Goal: Task Accomplishment & Management: Manage account settings

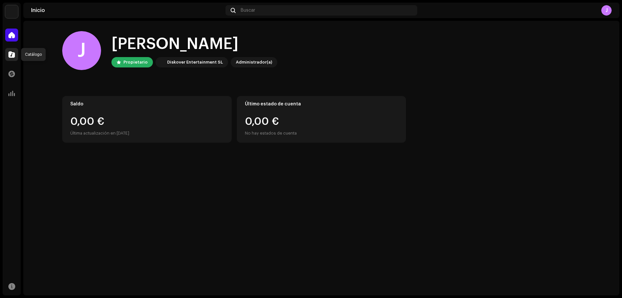
click at [12, 55] on span at bounding box center [11, 54] width 6 height 5
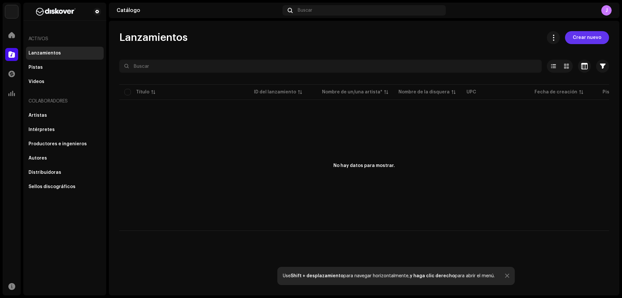
click at [581, 36] on span "Crear nuevo" at bounding box center [587, 37] width 29 height 13
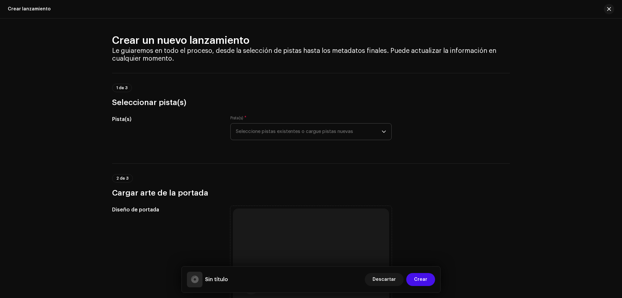
click at [277, 131] on span "Seleccione pistas existentes o cargue pistas nuevas" at bounding box center [309, 131] width 146 height 16
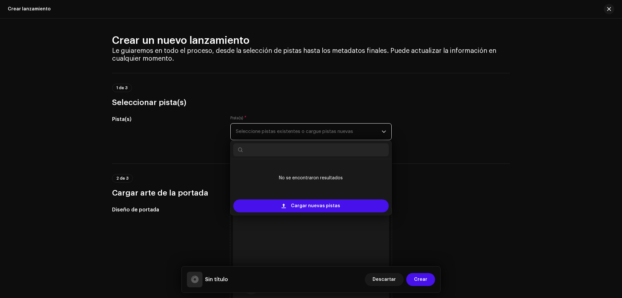
click at [322, 130] on span "Seleccione pistas existentes o cargue pistas nuevas" at bounding box center [309, 131] width 146 height 16
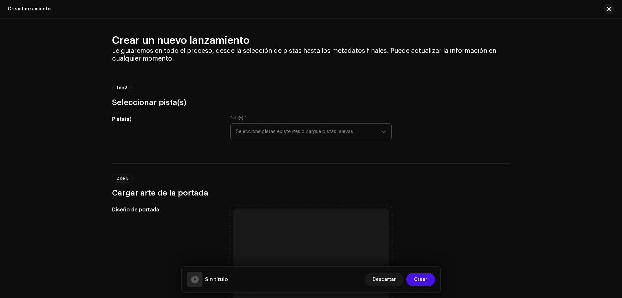
click at [343, 139] on p-select "Seleccione pistas existentes o cargue pistas nuevas" at bounding box center [310, 131] width 161 height 17
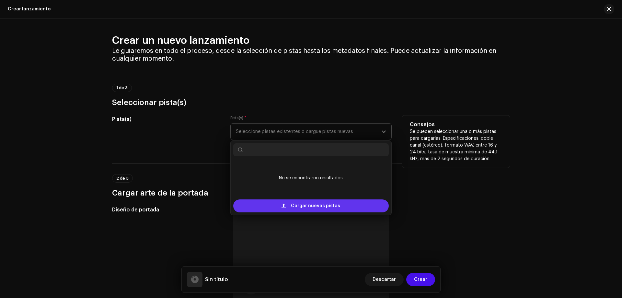
click at [326, 205] on span "Cargar nuevas pistas" at bounding box center [315, 205] width 49 height 13
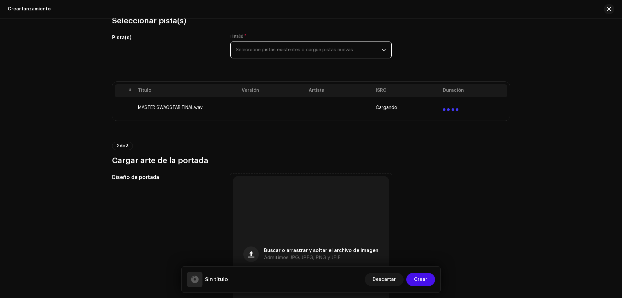
scroll to position [97, 0]
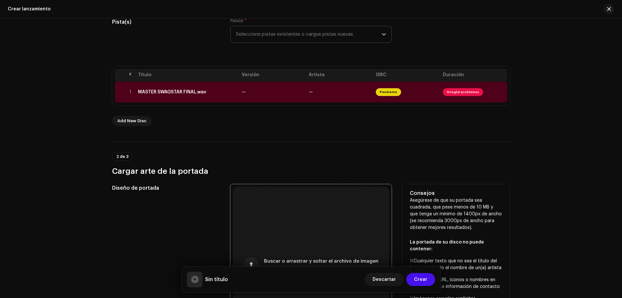
click at [311, 207] on div "Buscar o arrastrar y soltar el archivo de imagen Admitimos JPG, JPEG, PNG y JFIF" at bounding box center [311, 265] width 156 height 156
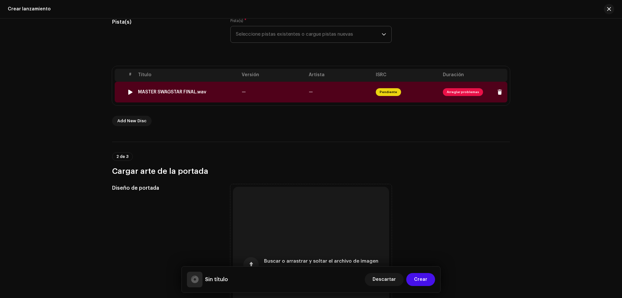
click at [390, 92] on span "Pendiente" at bounding box center [388, 92] width 25 height 8
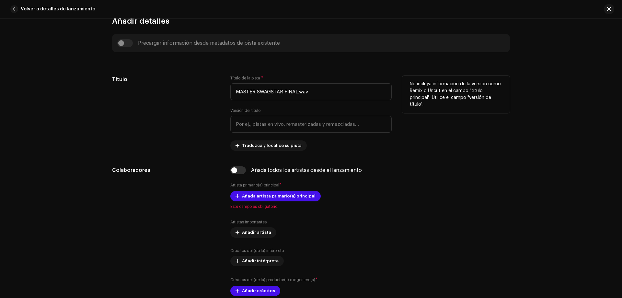
scroll to position [230, 0]
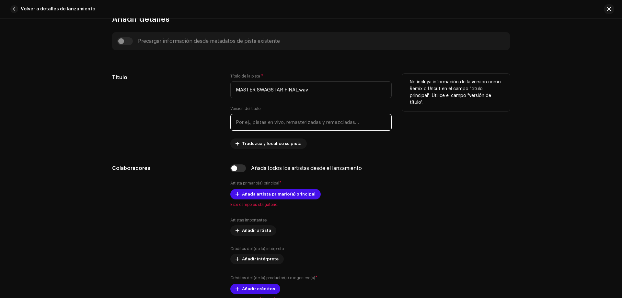
click at [290, 125] on input "text" at bounding box center [310, 122] width 161 height 17
click at [310, 90] on input "MASTER SWAGSTAR FINAL.wav" at bounding box center [310, 89] width 161 height 17
drag, startPoint x: 310, startPoint y: 90, endPoint x: 165, endPoint y: 87, distance: 144.9
click at [165, 87] on div "Título Título de la pista * MASTER SWAGSTAR FINAL.wav Versión del título Traduz…" at bounding box center [311, 111] width 398 height 75
type input "S"
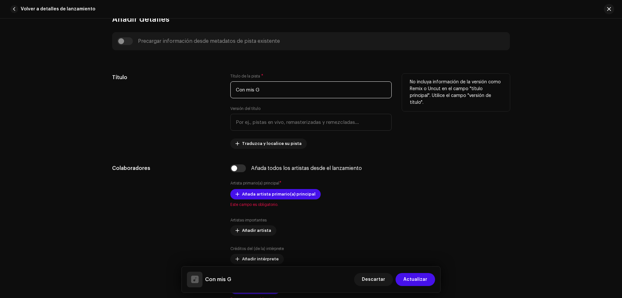
drag, startPoint x: 257, startPoint y: 88, endPoint x: 219, endPoint y: 91, distance: 38.7
click at [219, 91] on div "Título Título de la pista * Con mis G Versión del título Traduzca y localice su…" at bounding box center [311, 111] width 398 height 75
type input "X"
type input "CON MIS G"
click at [317, 125] on input "text" at bounding box center [310, 122] width 161 height 17
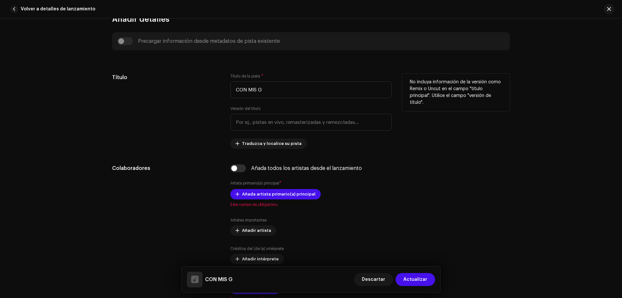
click at [389, 143] on div "Título de la pista * CON MIS G Versión del título Traduzca y localice su pista" at bounding box center [310, 111] width 161 height 75
click at [340, 122] on input "text" at bounding box center [310, 122] width 161 height 17
click at [341, 144] on div "Título de la pista * CON MIS G Versión del título Traduzca y localice su pista" at bounding box center [310, 111] width 161 height 75
click at [260, 145] on span "Traduzca y localice su pista" at bounding box center [272, 143] width 60 height 13
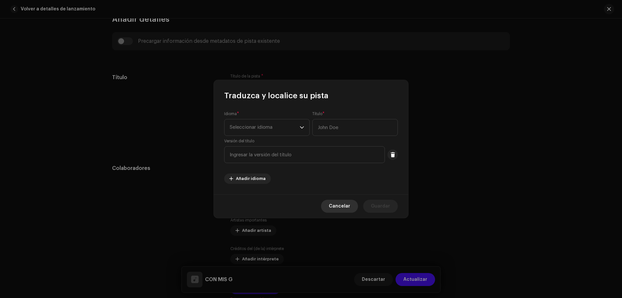
click at [345, 202] on span "Cancelar" at bounding box center [339, 206] width 21 height 13
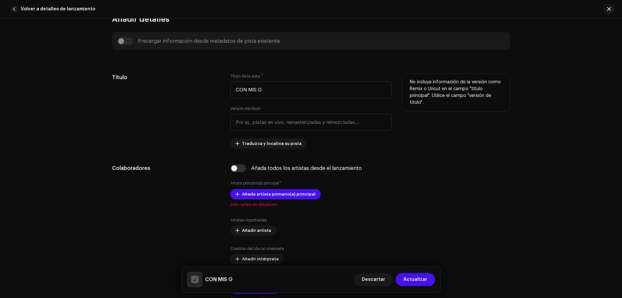
click at [377, 136] on div "Título de la pista * CON MIS G Versión del título Traduzca y localice su pista" at bounding box center [310, 111] width 161 height 75
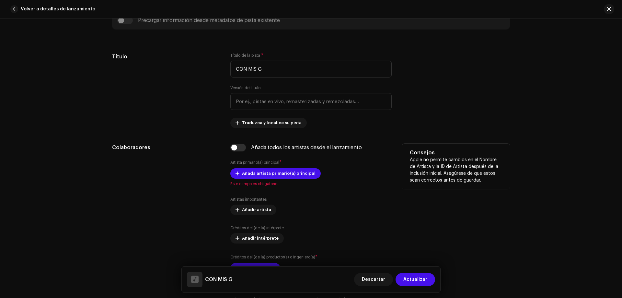
scroll to position [263, 0]
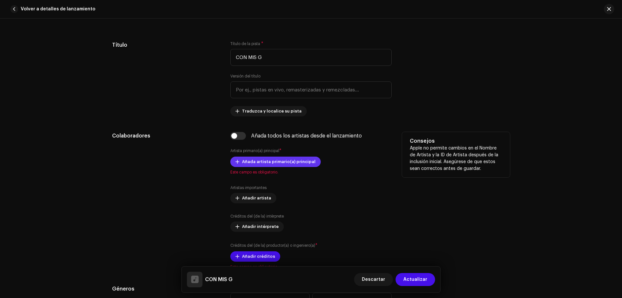
click at [281, 162] on span "Añada artista primario(a) principal" at bounding box center [279, 161] width 74 height 13
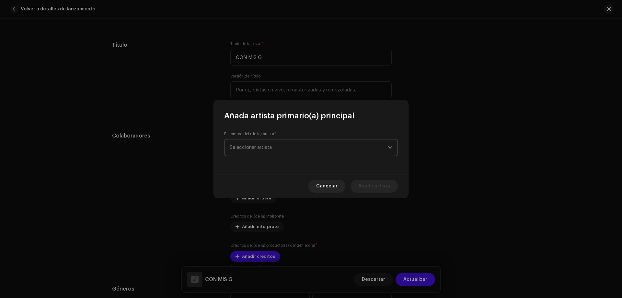
click at [312, 142] on span "Seleccionar artista" at bounding box center [309, 147] width 158 height 16
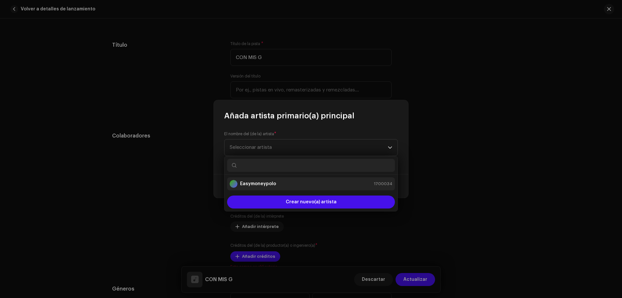
click at [326, 182] on div "Easymoneypolo 1700034" at bounding box center [311, 184] width 163 height 8
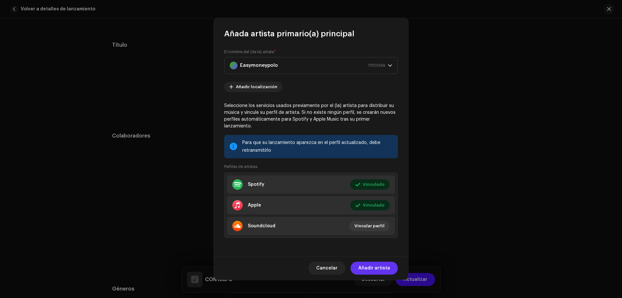
click at [381, 264] on span "Añadir artista" at bounding box center [374, 268] width 32 height 13
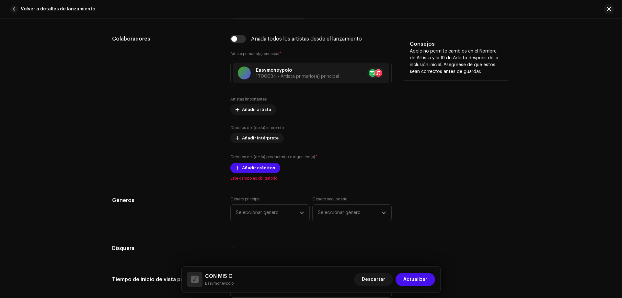
scroll to position [360, 0]
click at [258, 138] on span "Añadir intérprete" at bounding box center [260, 137] width 37 height 13
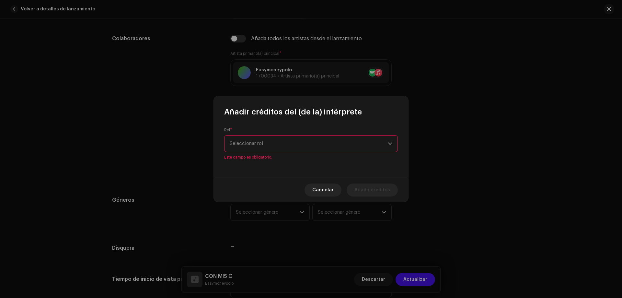
click at [288, 156] on div "Rol * Seleccionar rol Este campo es obligatorio." at bounding box center [311, 147] width 194 height 61
click at [287, 150] on span "Seleccionar rol" at bounding box center [309, 143] width 158 height 16
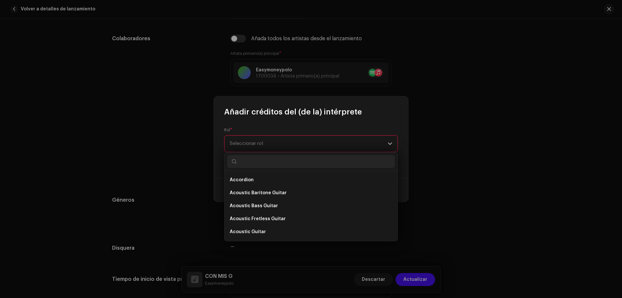
click at [287, 150] on span "Seleccionar rol" at bounding box center [309, 143] width 158 height 16
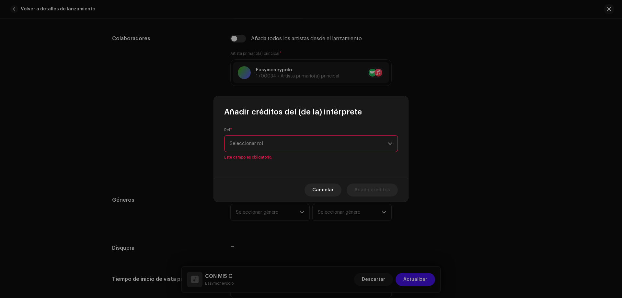
click at [287, 150] on span "Seleccionar rol" at bounding box center [309, 143] width 158 height 16
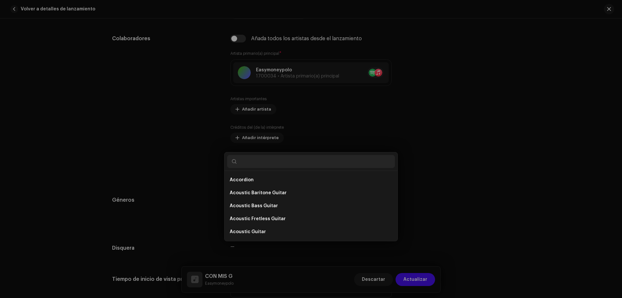
click at [473, 115] on div "Añadir créditos del (de la) intérprete Rol * Seleccionar rol Este campo es obli…" at bounding box center [311, 149] width 622 height 298
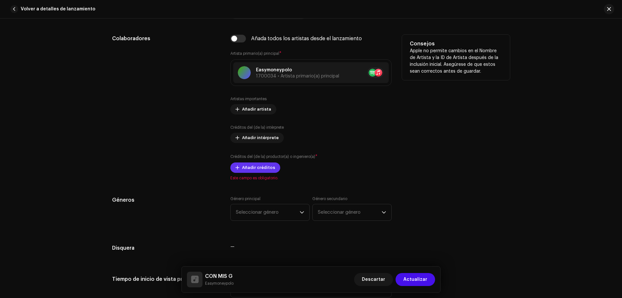
click at [263, 166] on span "Añadir créditos" at bounding box center [258, 167] width 33 height 13
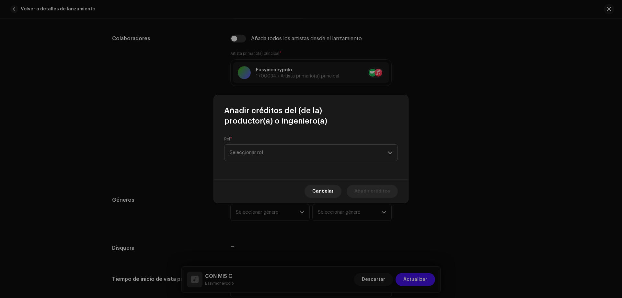
click at [296, 143] on div "Rol * Seleccionar rol" at bounding box center [311, 148] width 174 height 25
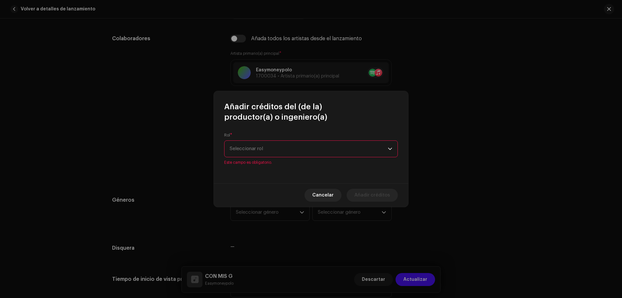
click at [296, 145] on span "Seleccionar rol" at bounding box center [309, 149] width 158 height 16
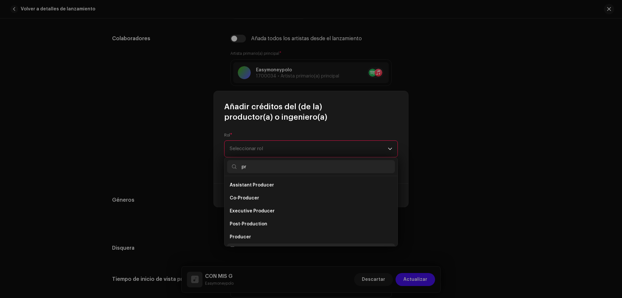
scroll to position [10, 0]
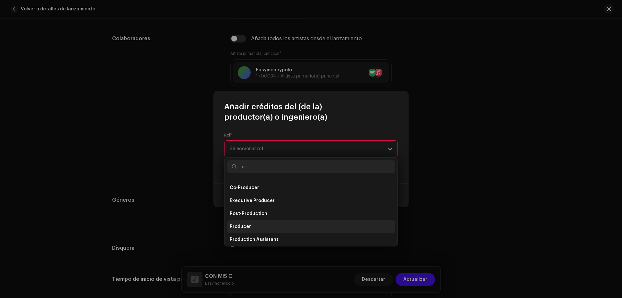
type input "pr"
click at [250, 225] on li "Producer" at bounding box center [311, 226] width 168 height 13
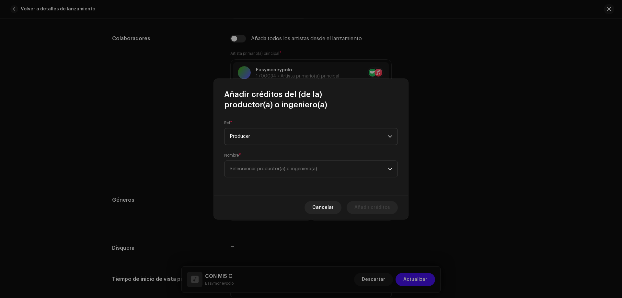
click at [269, 160] on div "Nombre * Seleccionar productor(a) o ingeniero(a)" at bounding box center [311, 165] width 174 height 25
click at [271, 163] on span "Seleccionar productor(a) o ingeniero(a)" at bounding box center [309, 169] width 158 height 16
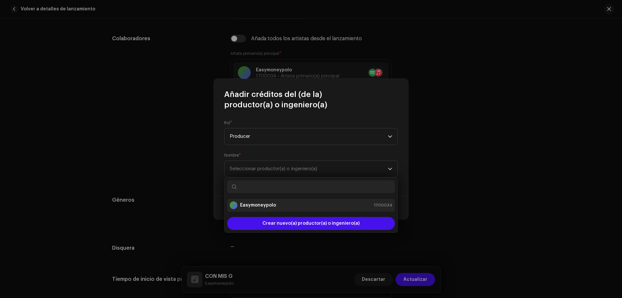
click at [267, 208] on div "Easymoneypolo" at bounding box center [253, 205] width 46 height 8
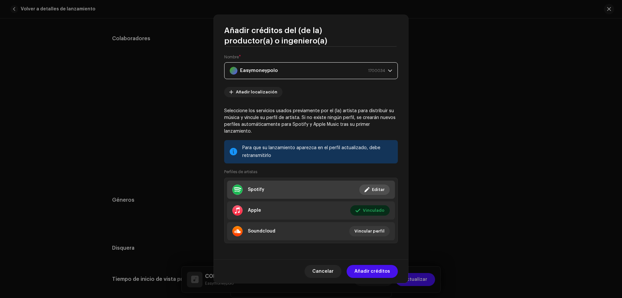
scroll to position [36, 0]
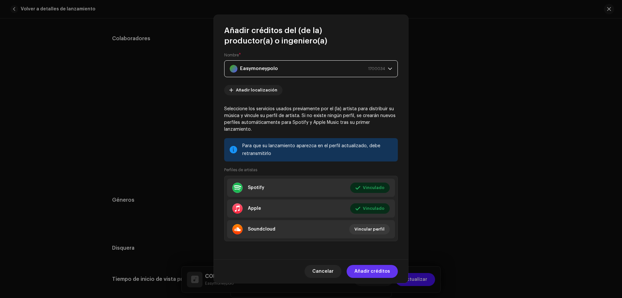
click at [375, 269] on span "Añadir créditos" at bounding box center [373, 271] width 36 height 13
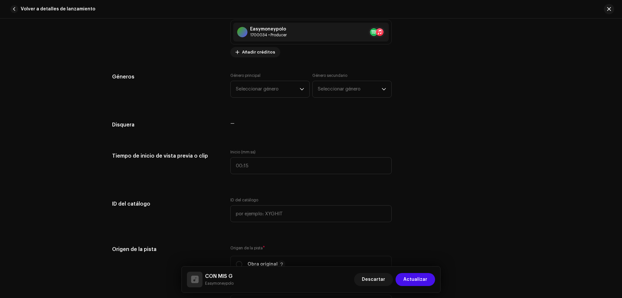
scroll to position [517, 0]
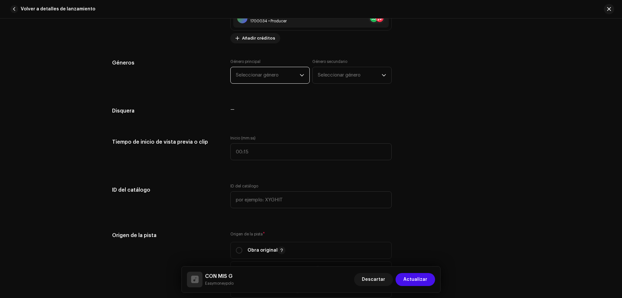
click at [256, 75] on span "Seleccionar género" at bounding box center [268, 75] width 64 height 16
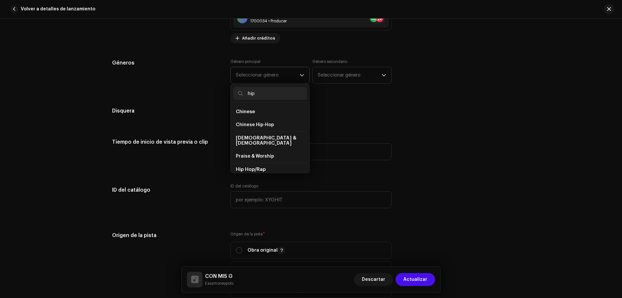
click at [278, 163] on li "Hip Hop/Rap" at bounding box center [270, 169] width 74 height 13
click at [276, 163] on li "Hip Hop/Rap" at bounding box center [270, 169] width 74 height 13
drag, startPoint x: 241, startPoint y: 166, endPoint x: 245, endPoint y: 164, distance: 4.5
click at [242, 167] on span "Hip Hop/Rap" at bounding box center [251, 169] width 30 height 5
click at [245, 167] on span "Hip Hop/Rap" at bounding box center [251, 169] width 30 height 5
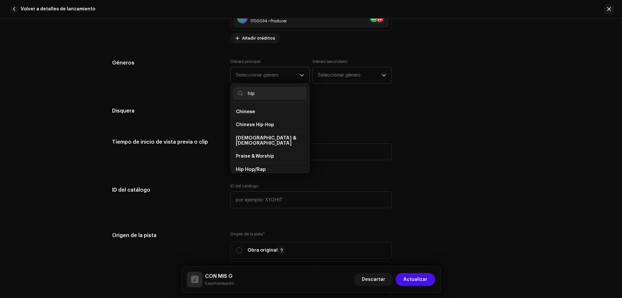
click at [270, 94] on input "hip" at bounding box center [270, 93] width 74 height 13
type input "hip"
drag, startPoint x: 249, startPoint y: 162, endPoint x: 285, endPoint y: 134, distance: 45.7
click at [249, 167] on span "Hip Hop/Rap" at bounding box center [251, 169] width 30 height 5
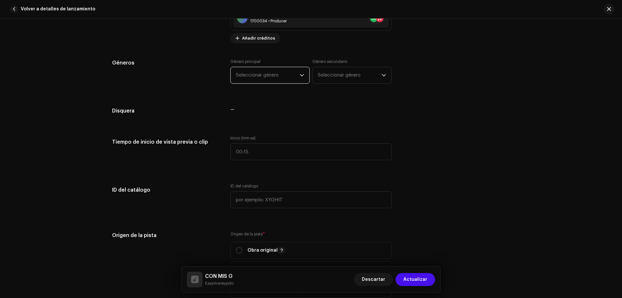
click at [295, 79] on span "Seleccionar género" at bounding box center [268, 75] width 64 height 16
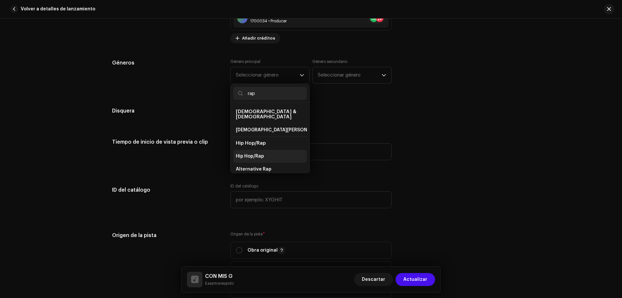
type input "rap"
click at [255, 153] on span "Hip Hop/Rap" at bounding box center [250, 156] width 28 height 6
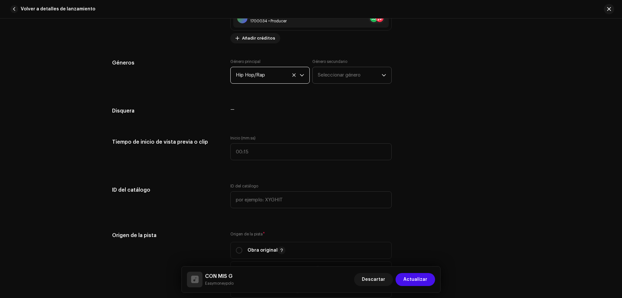
click at [358, 69] on span "Seleccionar género" at bounding box center [350, 75] width 64 height 16
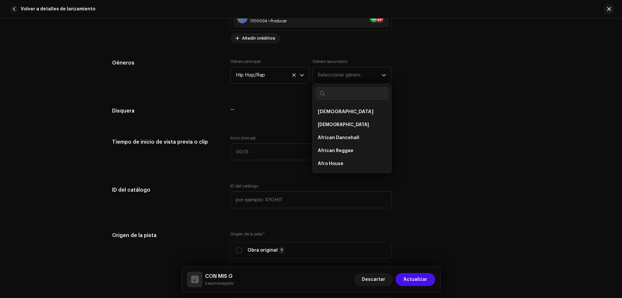
click at [509, 87] on div "Detalles de la pista Complete los siguientes pasos para finalizar su pista. 1 d…" at bounding box center [311, 210] width 419 height 1387
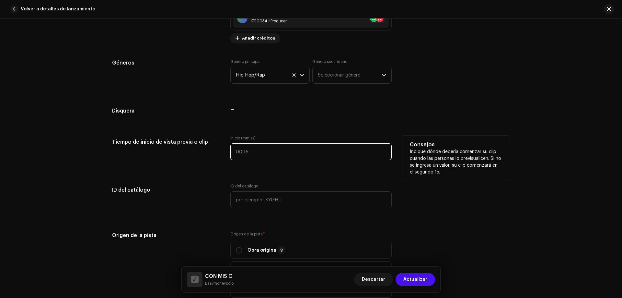
type input ":"
click at [289, 151] on input ":" at bounding box center [310, 151] width 161 height 17
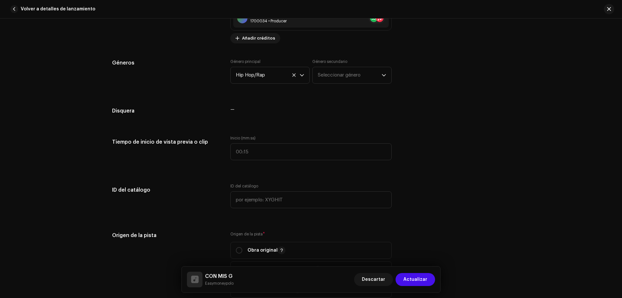
click at [524, 108] on div "Detalles de la pista Complete los siguientes pasos para finalizar su pista. 1 d…" at bounding box center [311, 157] width 622 height 279
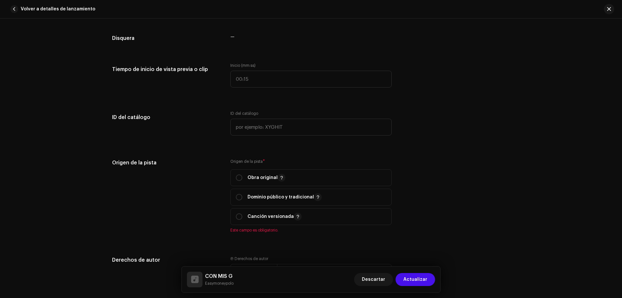
scroll to position [622, 0]
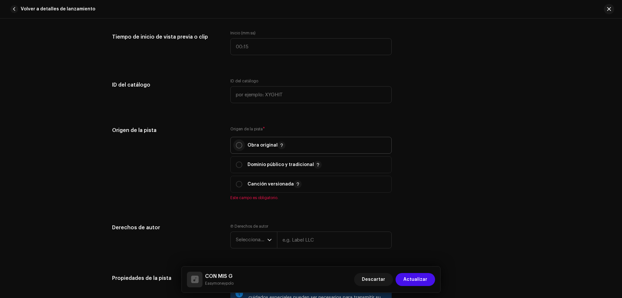
click at [238, 145] on input "radio" at bounding box center [239, 145] width 6 height 6
radio input "true"
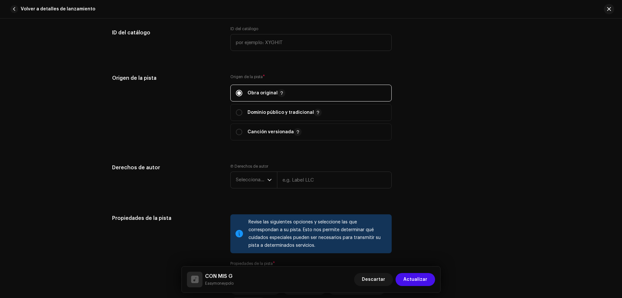
scroll to position [686, 0]
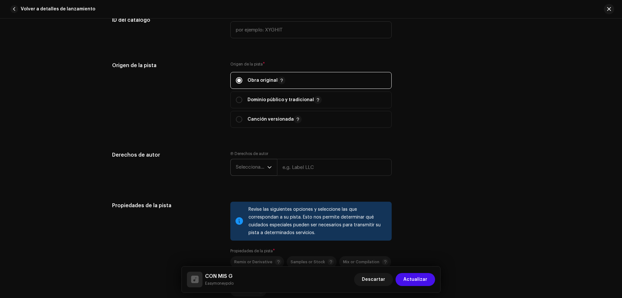
click at [238, 167] on span "Seleccionar año" at bounding box center [251, 167] width 31 height 16
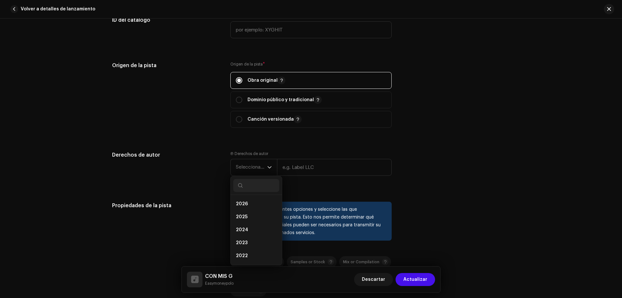
click at [460, 160] on div "Derechos de autor Ⓟ Derechos de autor Seleccionar año 2026 2025 2024 2023 2022 …" at bounding box center [311, 168] width 398 height 35
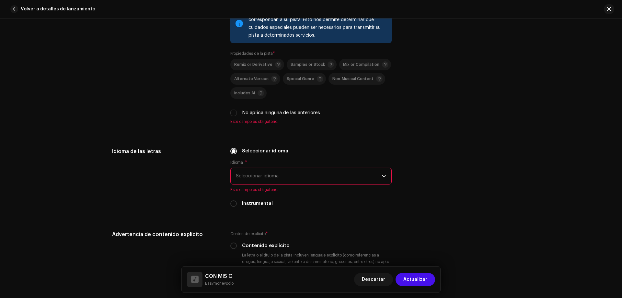
scroll to position [849, 0]
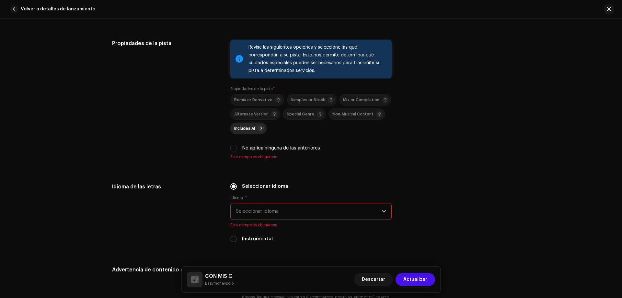
click at [246, 126] on span "Includes AI" at bounding box center [244, 128] width 21 height 4
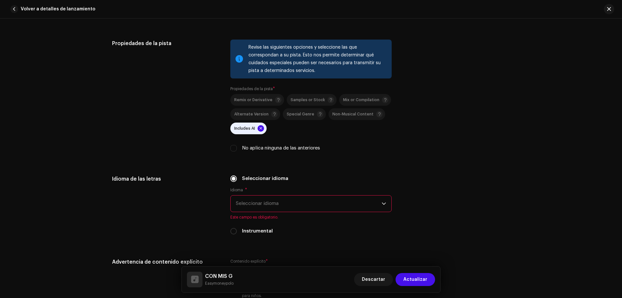
click at [260, 128] on span at bounding box center [261, 128] width 6 height 6
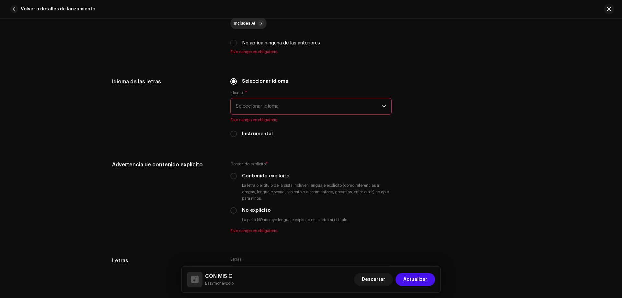
scroll to position [946, 0]
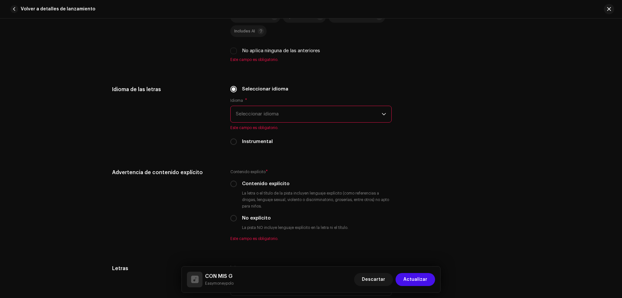
drag, startPoint x: 241, startPoint y: 33, endPoint x: 257, endPoint y: 49, distance: 22.7
click at [241, 32] on span "Includes AI" at bounding box center [244, 31] width 21 height 4
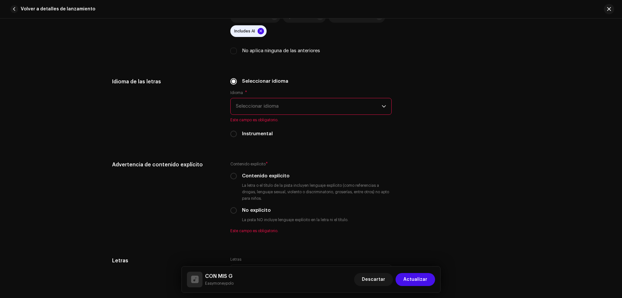
click at [283, 109] on span "Seleccionar idioma" at bounding box center [309, 106] width 146 height 16
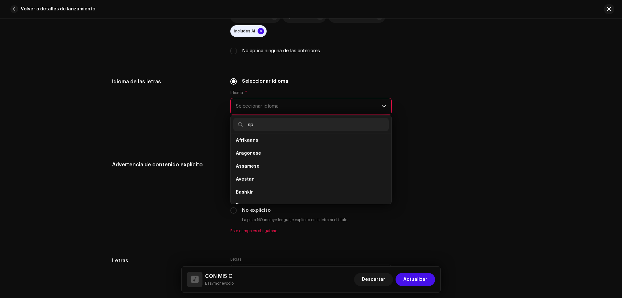
scroll to position [0, 0]
type input "spa"
click at [257, 156] on span "Spanish ([GEOGRAPHIC_DATA])" at bounding box center [271, 156] width 70 height 6
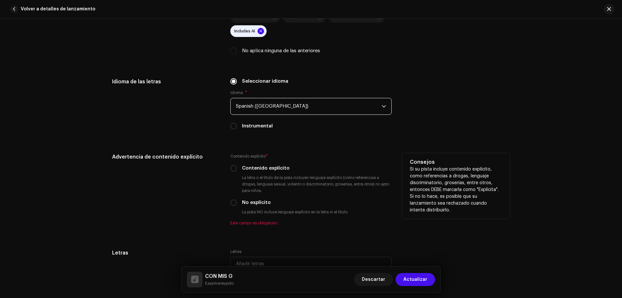
click at [348, 153] on label "Contenido explícito *" at bounding box center [310, 156] width 161 height 6
click at [235, 170] on div "Contenido explícito" at bounding box center [310, 168] width 161 height 7
drag, startPoint x: 229, startPoint y: 169, endPoint x: 260, endPoint y: 167, distance: 30.9
click at [230, 169] on p-radiobutton at bounding box center [233, 168] width 6 height 6
click at [230, 168] on input "Contenido explícito" at bounding box center [233, 168] width 6 height 6
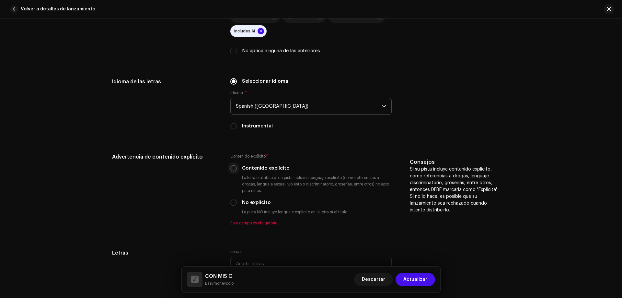
radio input "true"
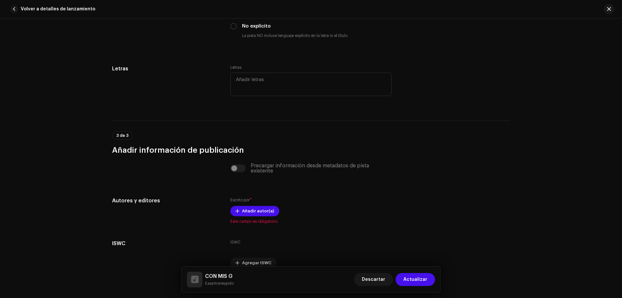
scroll to position [1155, 0]
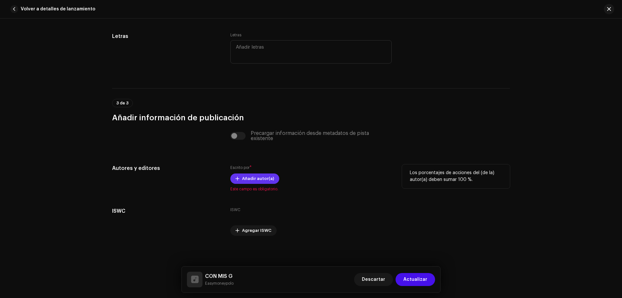
click at [253, 179] on span "Añadir autor(a)" at bounding box center [258, 178] width 32 height 13
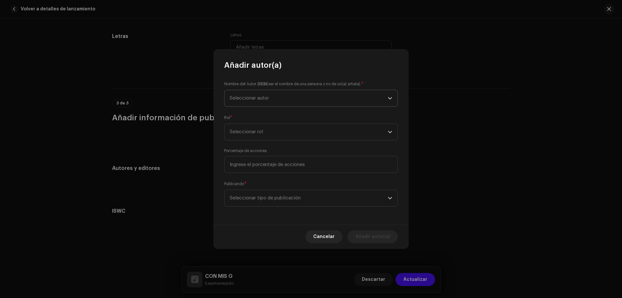
click at [287, 99] on span "Seleccionar autor" at bounding box center [309, 98] width 158 height 16
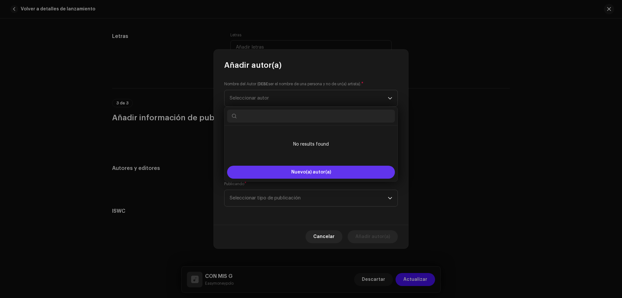
click at [331, 168] on button "Nuevo(a) autor(a)" at bounding box center [311, 172] width 168 height 13
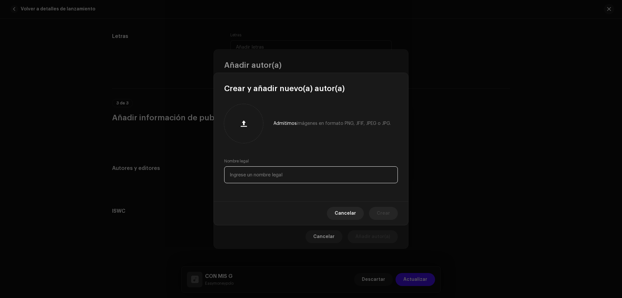
click at [292, 174] on input "text" at bounding box center [311, 174] width 174 height 17
type input "[PERSON_NAME]"
click at [383, 212] on span "Crear" at bounding box center [383, 213] width 13 height 13
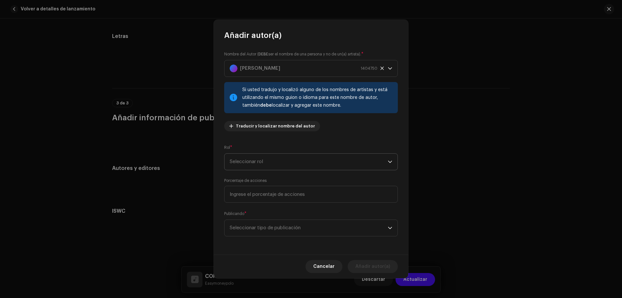
click at [290, 156] on span "Seleccionar rol" at bounding box center [309, 162] width 158 height 16
click at [257, 207] on li "Composer" at bounding box center [311, 205] width 168 height 13
click at [306, 194] on input at bounding box center [311, 194] width 174 height 17
click at [307, 194] on input at bounding box center [311, 194] width 174 height 17
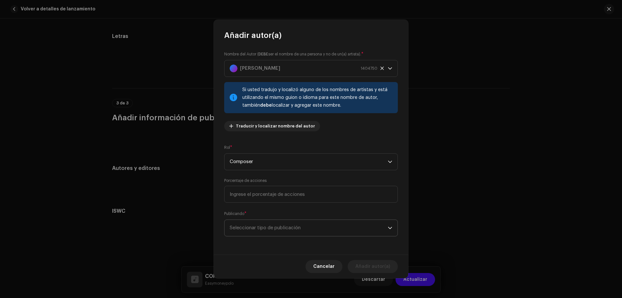
click at [317, 227] on span "Seleccionar tipo de publicación" at bounding box center [309, 228] width 158 height 16
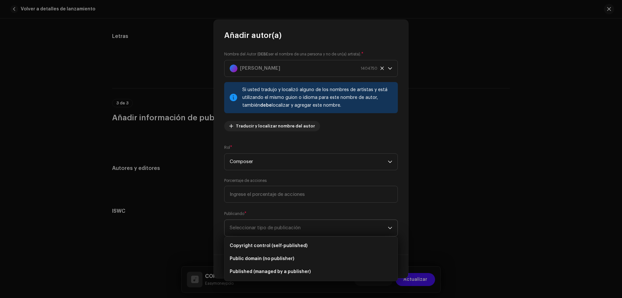
click at [317, 230] on span "Seleccionar tipo de publicación" at bounding box center [309, 228] width 158 height 16
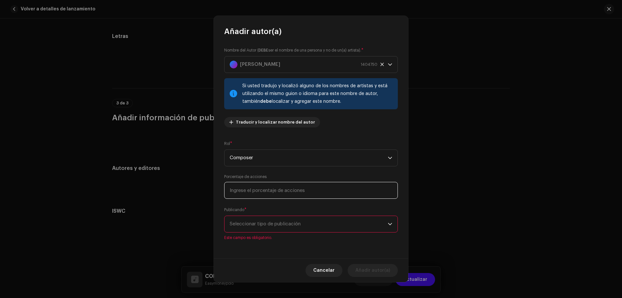
click at [297, 189] on input at bounding box center [311, 190] width 174 height 17
type input "2,00"
click at [299, 194] on input at bounding box center [311, 190] width 174 height 17
click at [281, 205] on div "Nombre del Autor ( DEBE ser el nombre de una persona y no de un(a) artista). * …" at bounding box center [311, 148] width 194 height 222
click at [287, 224] on span "Seleccionar tipo de publicación" at bounding box center [309, 224] width 158 height 16
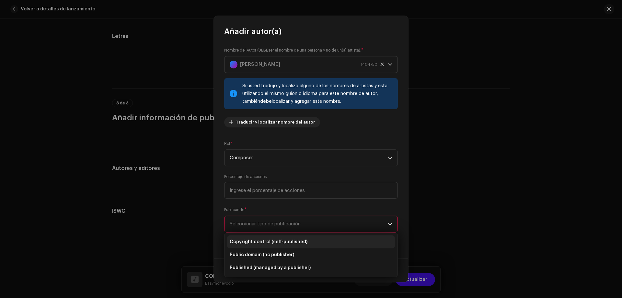
click at [299, 240] on span "Copyright control (self-published)" at bounding box center [269, 242] width 78 height 6
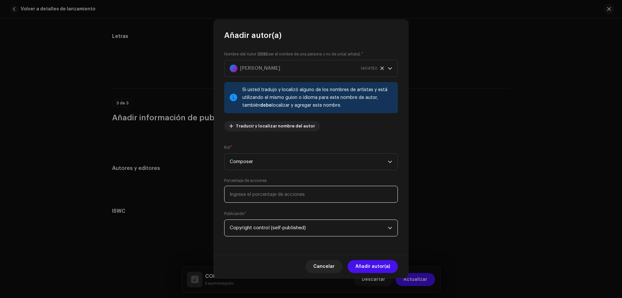
click at [276, 192] on input at bounding box center [311, 194] width 174 height 17
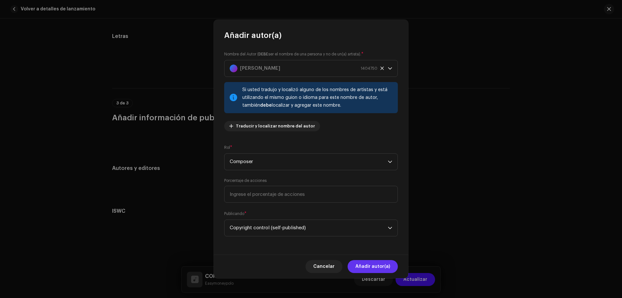
click at [386, 264] on span "Añadir autor(a)" at bounding box center [373, 266] width 35 height 13
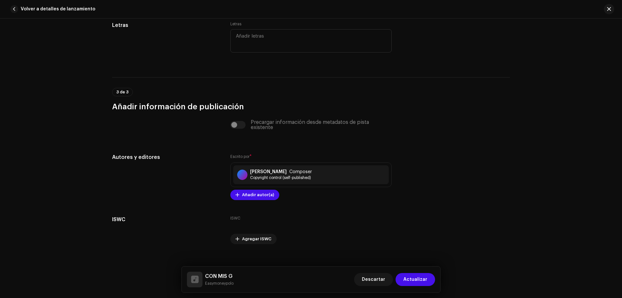
scroll to position [1174, 0]
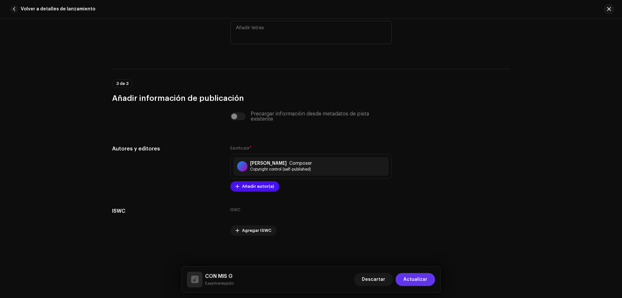
click at [417, 280] on span "Actualizar" at bounding box center [416, 279] width 24 height 13
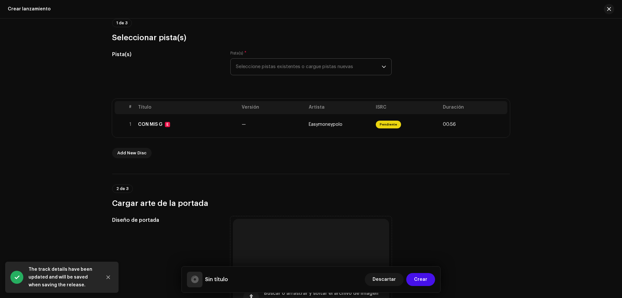
scroll to position [97, 0]
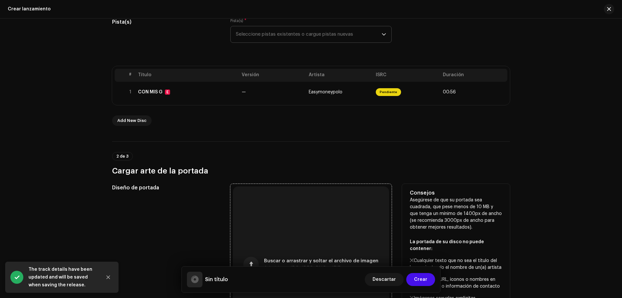
click at [307, 226] on div "Buscar o arrastrar y soltar el archivo de imagen Admitimos JPG, JPEG, PNG y JFIF" at bounding box center [311, 264] width 156 height 156
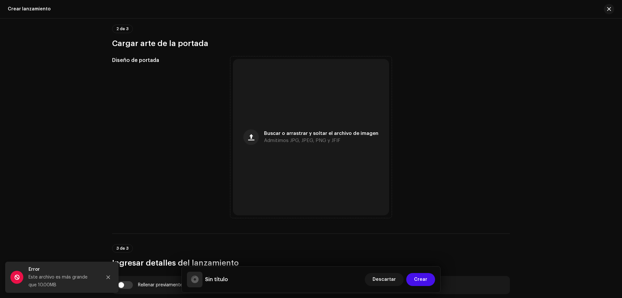
scroll to position [259, 0]
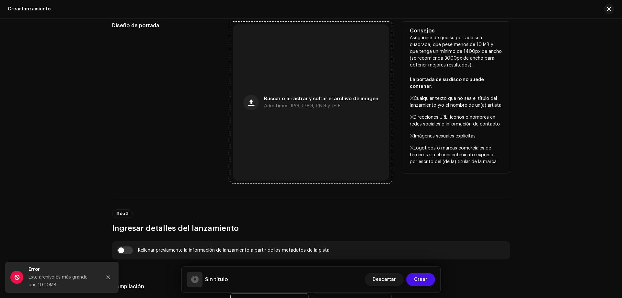
click at [310, 85] on div "Buscar o arrastrar y soltar el archivo de imagen Admitimos JPG, JPEG, PNG y JFIF" at bounding box center [311, 102] width 156 height 156
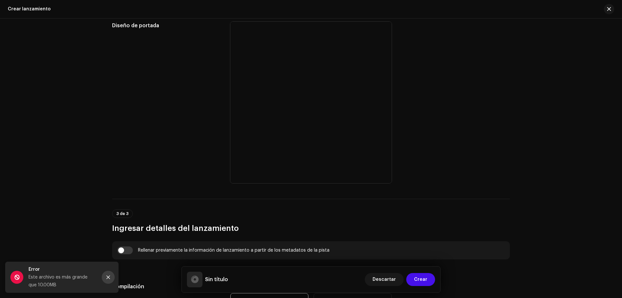
click at [109, 275] on button "Close" at bounding box center [108, 277] width 13 height 13
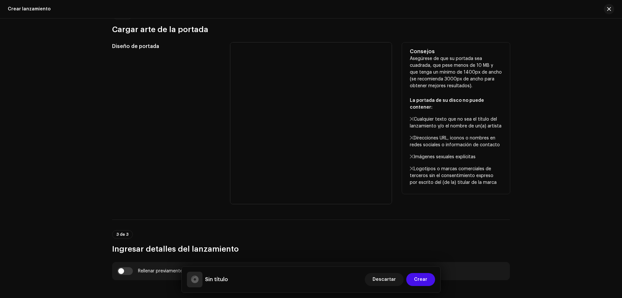
scroll to position [227, 0]
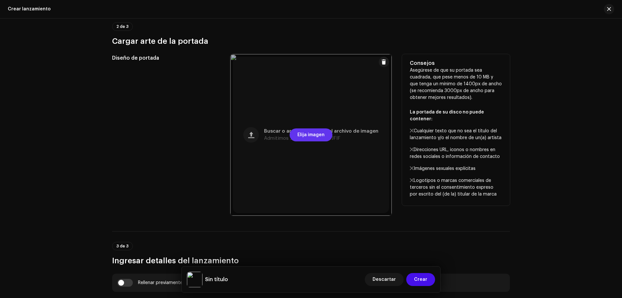
click at [321, 133] on span "Elija imagen" at bounding box center [311, 134] width 27 height 13
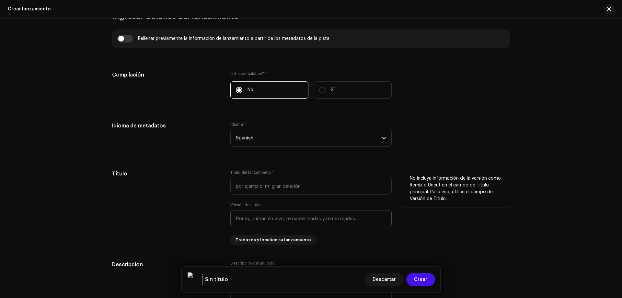
scroll to position [486, 0]
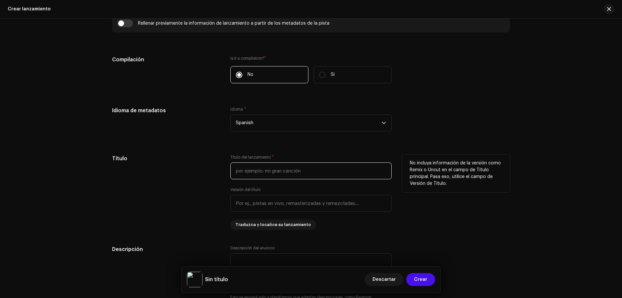
click at [293, 171] on input "text" at bounding box center [310, 170] width 161 height 17
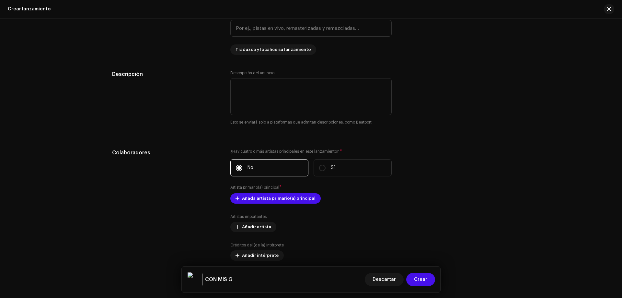
scroll to position [676, 0]
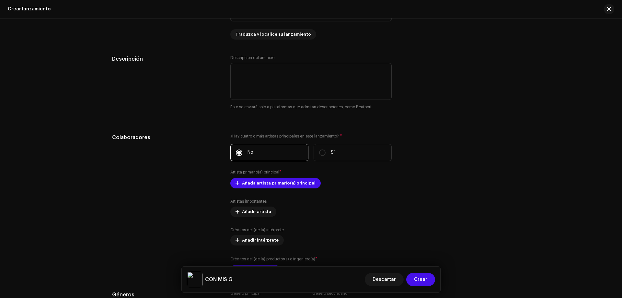
type input "CON MIS G"
click at [466, 120] on div "Rellenar previamente la información de lanzamiento a partir de los metadatos de…" at bounding box center [311, 210] width 398 height 772
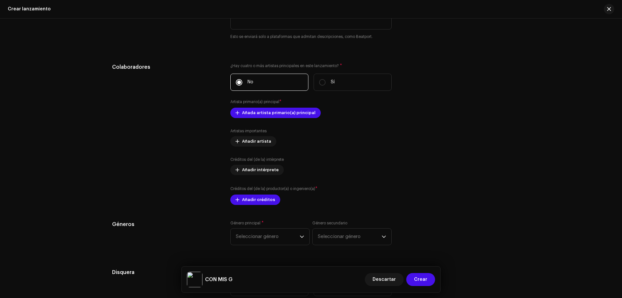
scroll to position [750, 0]
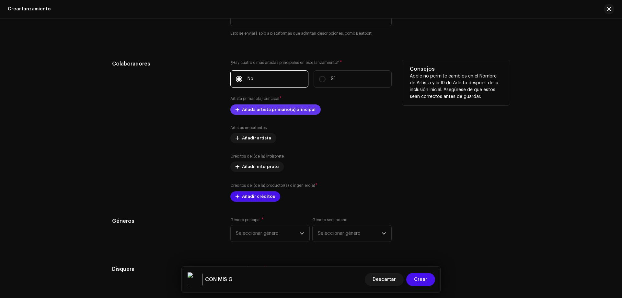
click at [269, 110] on span "Añada artista primario(a) principal" at bounding box center [279, 109] width 74 height 13
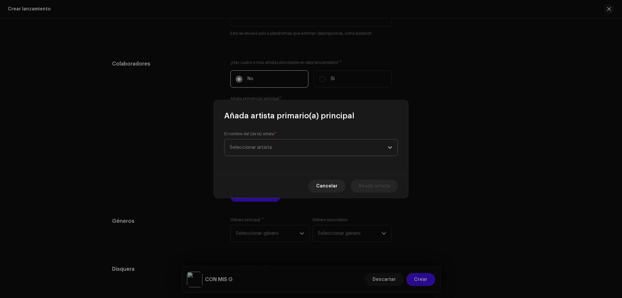
click at [328, 146] on span "Seleccionar artista" at bounding box center [309, 147] width 158 height 16
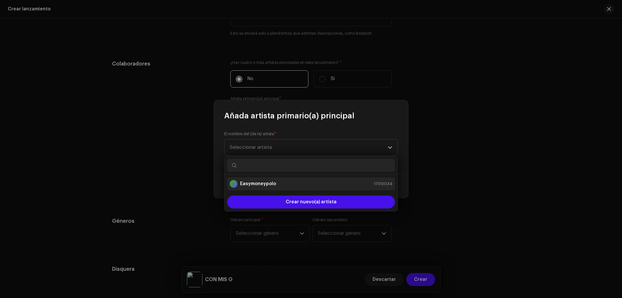
click at [280, 185] on div "Easymoneypolo 1700034" at bounding box center [311, 184] width 163 height 8
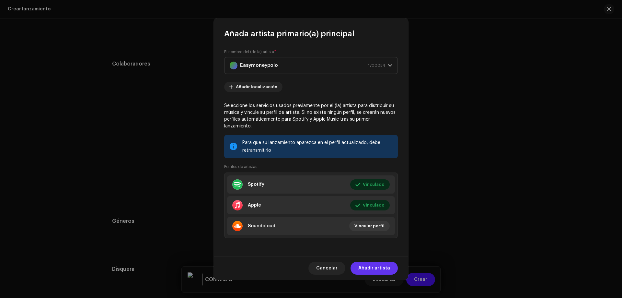
click at [373, 262] on span "Añadir artista" at bounding box center [374, 268] width 32 height 13
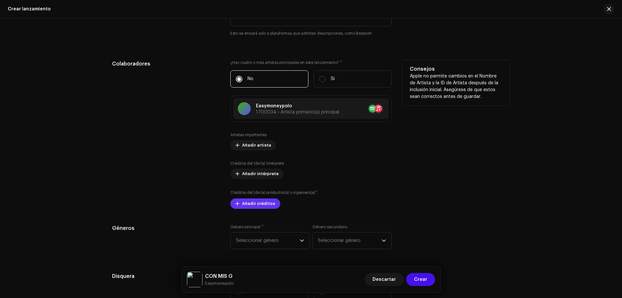
click at [267, 206] on span "Añadir créditos" at bounding box center [258, 203] width 33 height 13
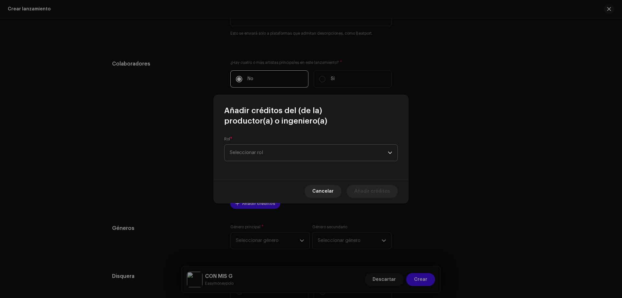
click at [318, 157] on span "Seleccionar rol" at bounding box center [309, 153] width 158 height 16
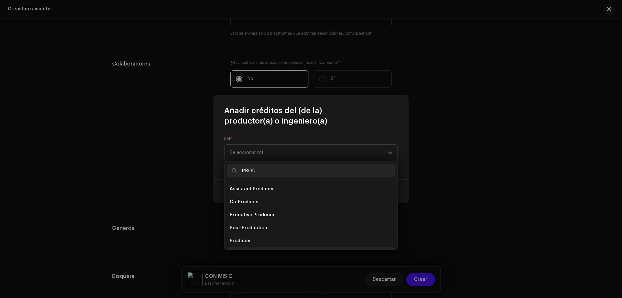
scroll to position [10, 0]
type input "PROD"
click at [251, 240] on span "Production Assistant" at bounding box center [254, 243] width 49 height 6
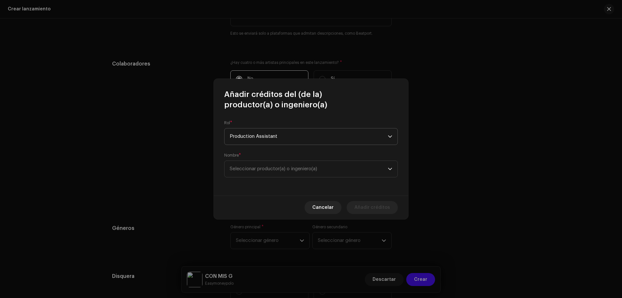
click at [294, 128] on p-select "Production Assistant" at bounding box center [311, 136] width 174 height 17
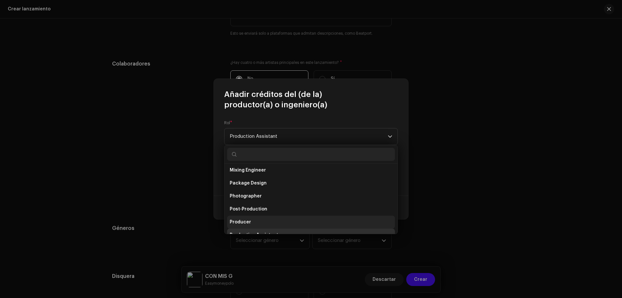
click at [244, 223] on span "Producer" at bounding box center [240, 222] width 21 height 6
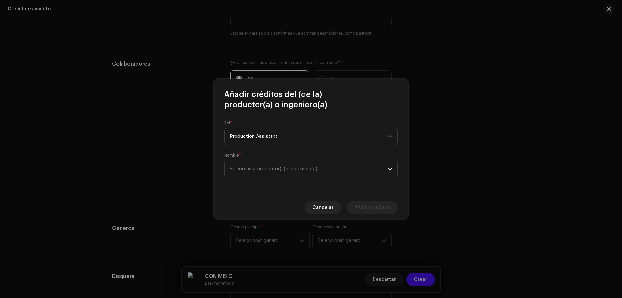
scroll to position [218, 0]
click at [291, 161] on span "Seleccionar productor(a) o ingeniero(a)" at bounding box center [309, 169] width 158 height 16
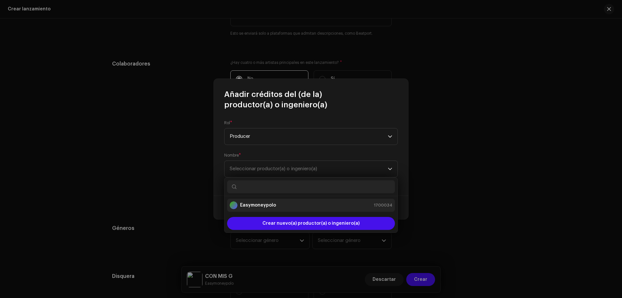
drag, startPoint x: 277, startPoint y: 212, endPoint x: 279, endPoint y: 209, distance: 3.3
click at [277, 210] on ul "Easymoneypolo 1700034" at bounding box center [311, 205] width 173 height 18
click at [279, 209] on div "Easymoneypolo 1700034" at bounding box center [311, 205] width 163 height 8
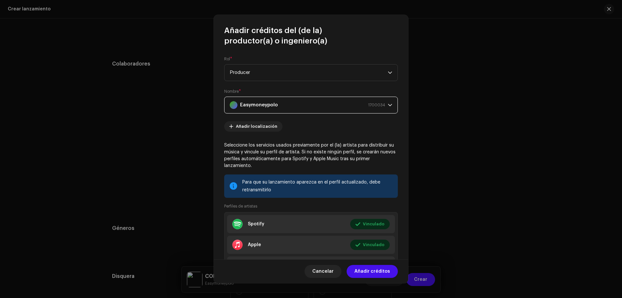
scroll to position [36, 0]
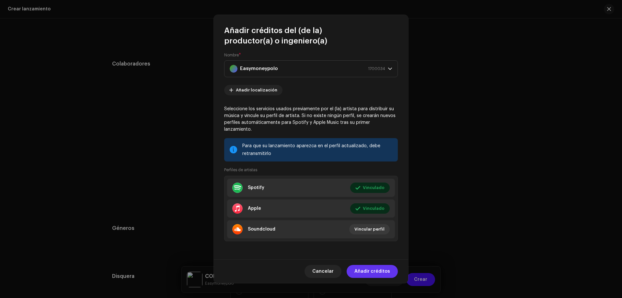
click at [382, 274] on span "Añadir créditos" at bounding box center [373, 271] width 36 height 13
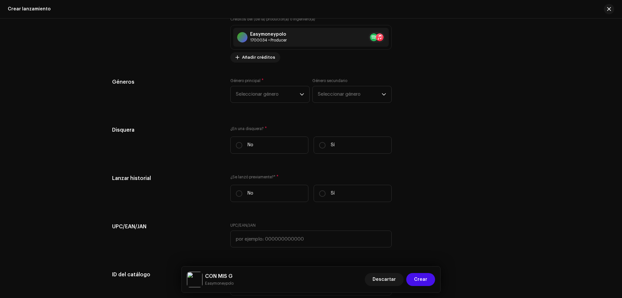
scroll to position [912, 0]
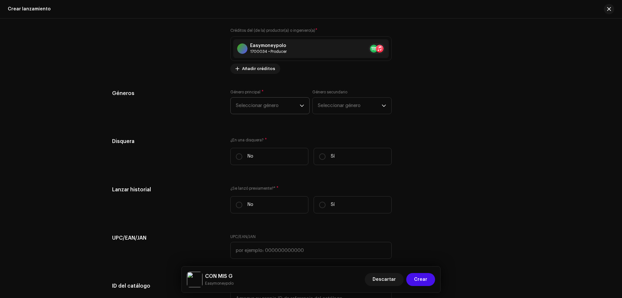
click at [268, 105] on span "Seleccionar género" at bounding box center [268, 106] width 64 height 16
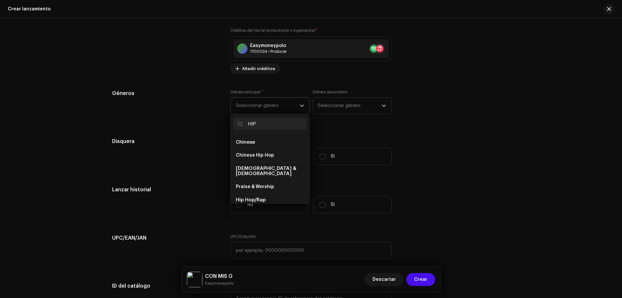
scroll to position [11, 0]
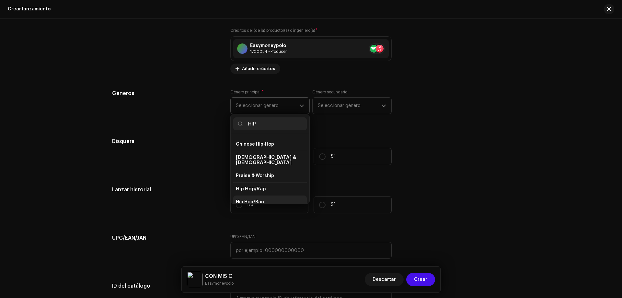
type input "HIP"
click at [259, 199] on span "Hip Hop/Rap" at bounding box center [250, 202] width 28 height 6
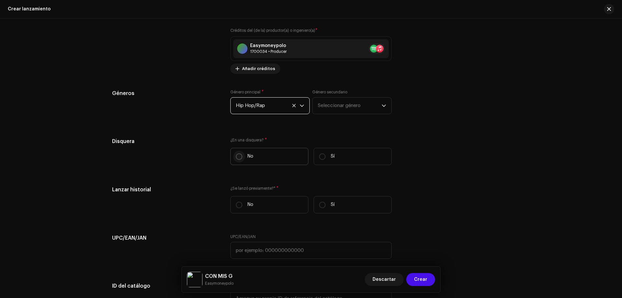
click at [240, 159] on input "No" at bounding box center [239, 156] width 6 height 6
radio input "true"
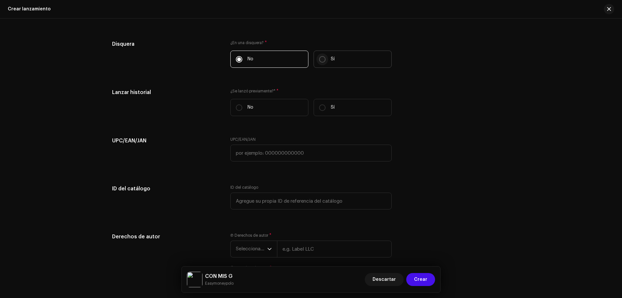
click at [320, 56] on input "Sí" at bounding box center [322, 59] width 6 height 6
radio input "true"
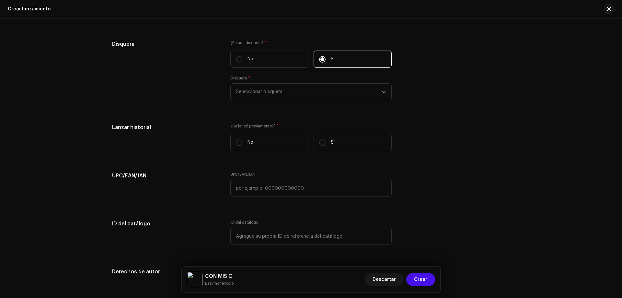
click at [303, 100] on div "¿En una disquera? * No Sí Disquera * Seleccionar disquera" at bounding box center [310, 74] width 161 height 68
click at [305, 94] on span "Seleccionar disquera" at bounding box center [309, 92] width 146 height 16
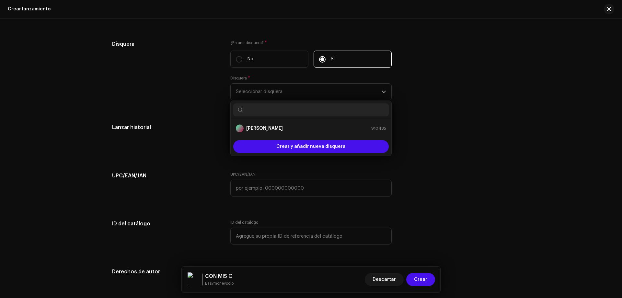
click at [341, 79] on div "Disquera * Seleccionar disquera [PERSON_NAME] 910435 Crear y añadir nueva disqu…" at bounding box center [310, 88] width 161 height 25
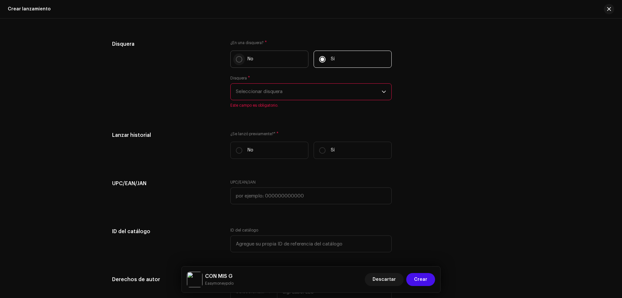
click at [236, 56] on p-radiobutton at bounding box center [239, 59] width 6 height 6
click at [236, 56] on input "No" at bounding box center [239, 59] width 6 height 6
radio input "true"
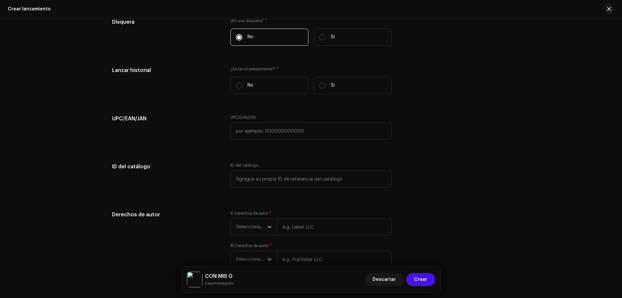
scroll to position [1042, 0]
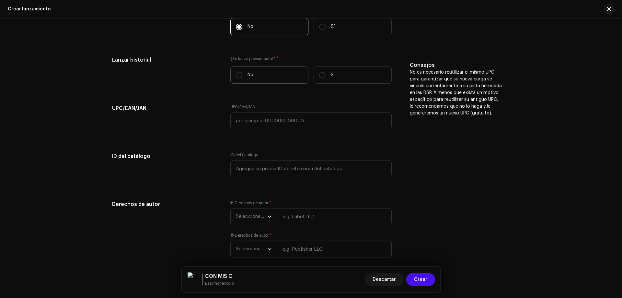
click at [234, 74] on label "No" at bounding box center [269, 74] width 78 height 17
click at [236, 74] on input "No" at bounding box center [239, 75] width 6 height 6
radio input "true"
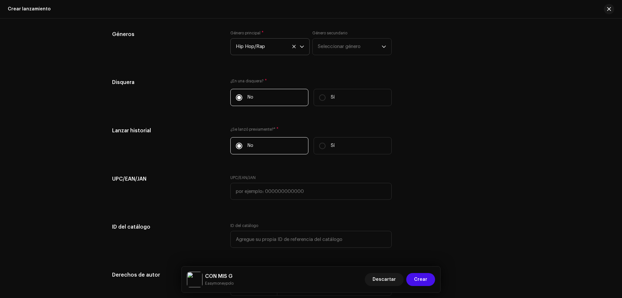
scroll to position [1071, 0]
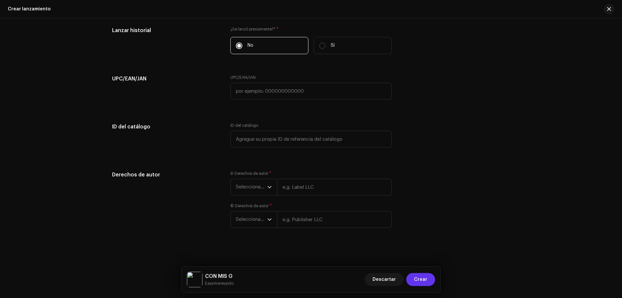
click at [424, 275] on span "Crear" at bounding box center [420, 279] width 13 height 13
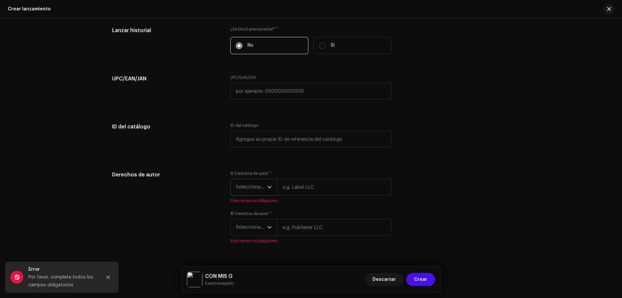
click at [252, 186] on span "Seleccionar año" at bounding box center [251, 187] width 31 height 16
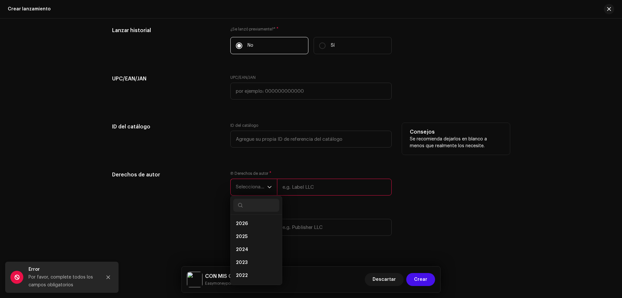
click at [459, 154] on div "Consejos Se recomienda dejarlos en blanco a menos que realmente los necesite." at bounding box center [456, 139] width 108 height 32
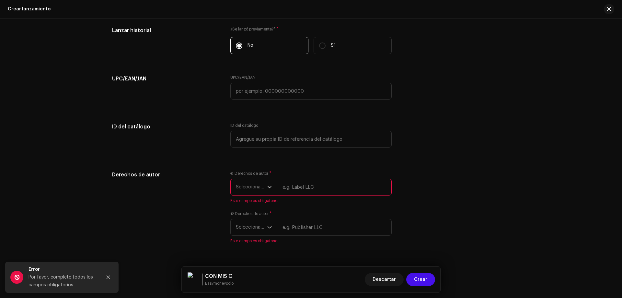
click at [323, 188] on input "text" at bounding box center [334, 187] width 115 height 17
click at [264, 188] on span "Seleccionar año" at bounding box center [251, 187] width 31 height 16
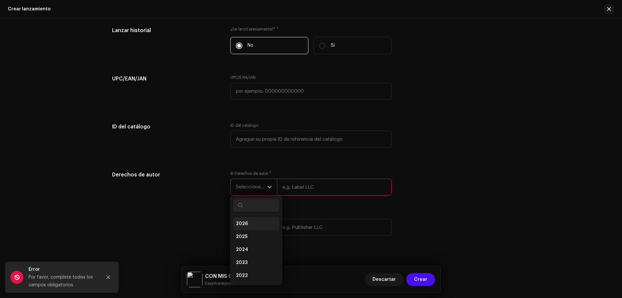
click at [254, 226] on li "2026" at bounding box center [256, 223] width 46 height 13
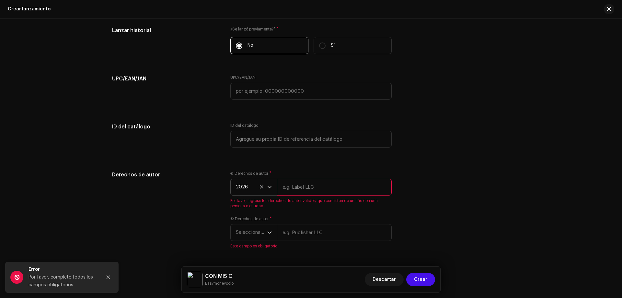
click at [308, 187] on input "text" at bounding box center [334, 187] width 115 height 17
click at [262, 190] on span "2026" at bounding box center [251, 187] width 31 height 16
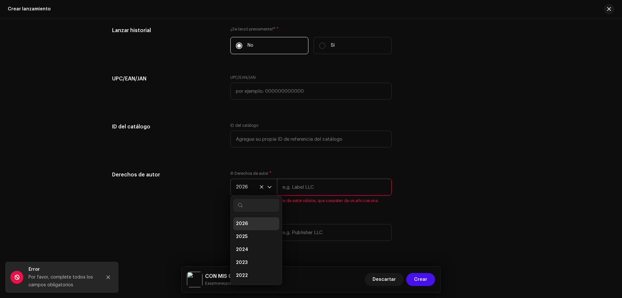
scroll to position [3, 0]
click at [260, 187] on icon at bounding box center [262, 187] width 4 height 4
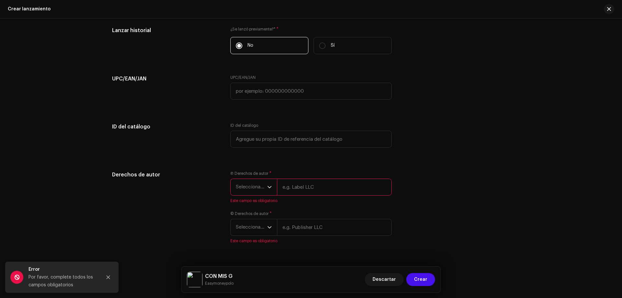
click at [570, 179] on div "Crear un nuevo lanzamiento Le guiaremos en todo el proceso, desde la selección …" at bounding box center [311, 157] width 622 height 279
click at [499, 183] on div "Derechos de autor Ⓟ Derechos de autor * Seleccionar año Este campo es obligator…" at bounding box center [311, 211] width 398 height 80
click at [250, 185] on span "Seleccionar año" at bounding box center [251, 187] width 31 height 16
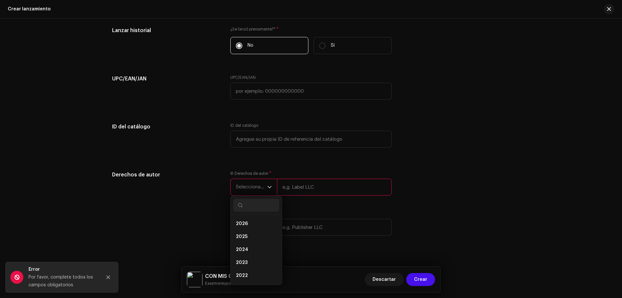
click at [300, 187] on input "text" at bounding box center [334, 187] width 115 height 17
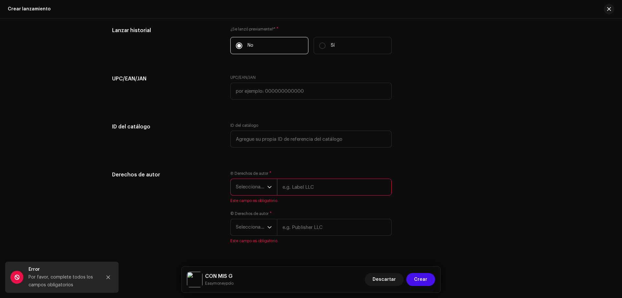
click at [264, 186] on span "Seleccionar año" at bounding box center [251, 187] width 31 height 16
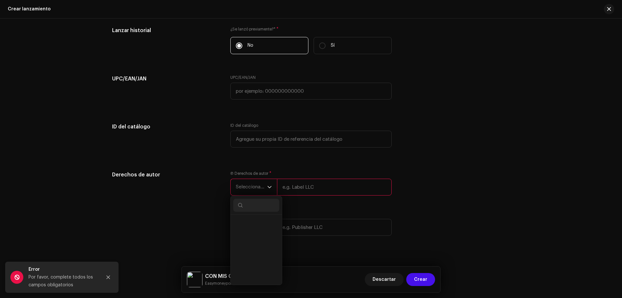
scroll to position [0, 0]
click at [558, 154] on div "Crear un nuevo lanzamiento Le guiaremos en todo el proceso, desde la selección …" at bounding box center [311, 157] width 622 height 279
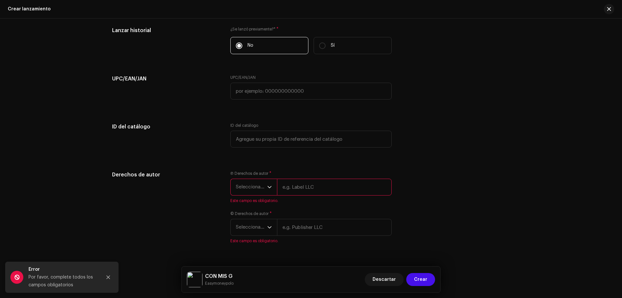
click at [255, 181] on span "Seleccionar año" at bounding box center [251, 187] width 31 height 16
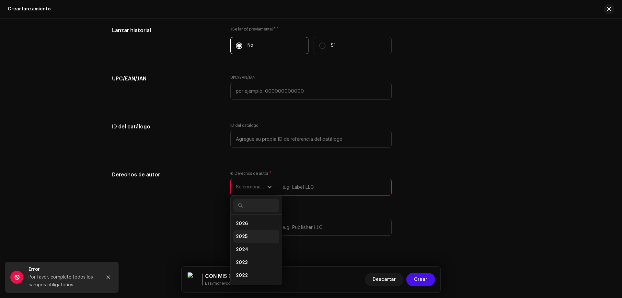
click at [253, 237] on li "2025" at bounding box center [256, 236] width 46 height 13
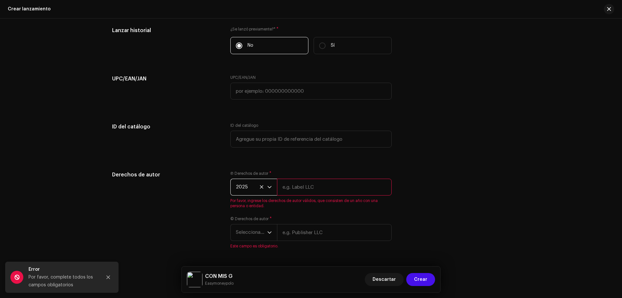
click at [314, 189] on input "text" at bounding box center [334, 187] width 115 height 17
type input "j"
type input "[PERSON_NAME]"
click at [562, 160] on div "Crear un nuevo lanzamiento Le guiaremos en todo el proceso, desde la selección …" at bounding box center [311, 157] width 622 height 279
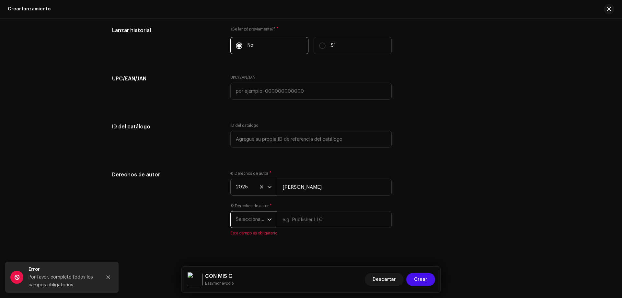
click at [264, 220] on span "Seleccionar año" at bounding box center [251, 219] width 31 height 16
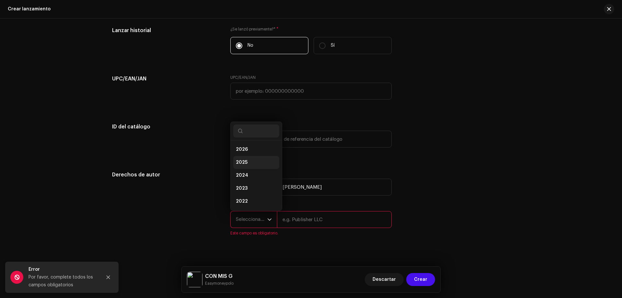
click at [250, 161] on li "2025" at bounding box center [256, 162] width 46 height 13
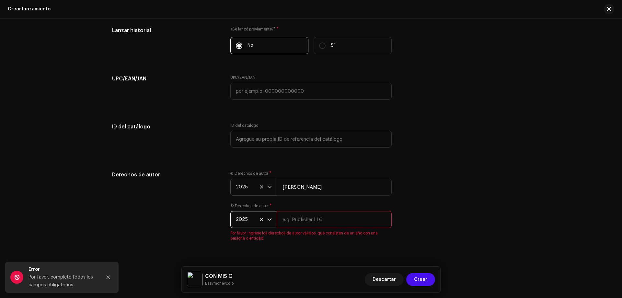
click at [331, 215] on input "text" at bounding box center [334, 219] width 115 height 17
type input "[PERSON_NAME]"
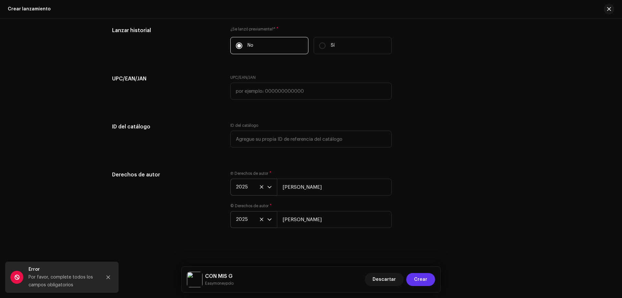
click at [427, 282] on span "Crear" at bounding box center [420, 279] width 13 height 13
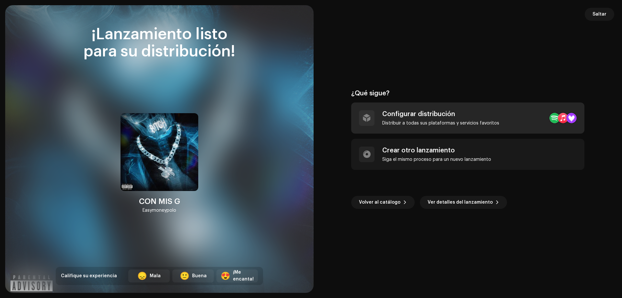
click at [411, 121] on div "Distribuir a todas sus plataformas y servicios favoritos" at bounding box center [440, 123] width 117 height 5
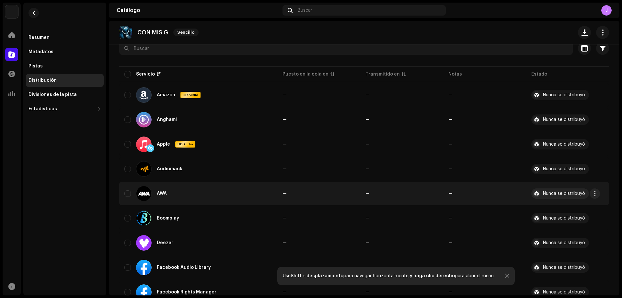
scroll to position [32, 0]
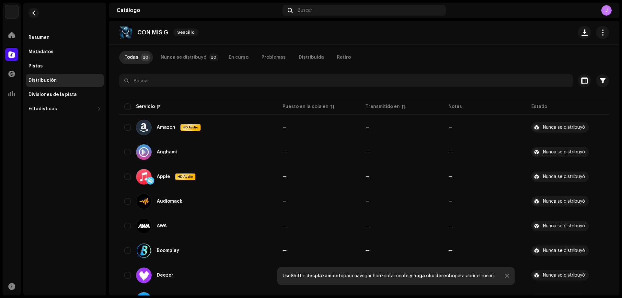
drag, startPoint x: 622, startPoint y: 123, endPoint x: 620, endPoint y: 175, distance: 51.9
click at [621, 179] on div "[PERSON_NAME] Inicio Catálogo Transacciones Estadísticas Recursos Resumen Metad…" at bounding box center [311, 149] width 622 height 298
click at [620, 94] on div "[PERSON_NAME] Inicio Catálogo Transacciones Estadísticas Recursos Resumen Metad…" at bounding box center [311, 149] width 622 height 298
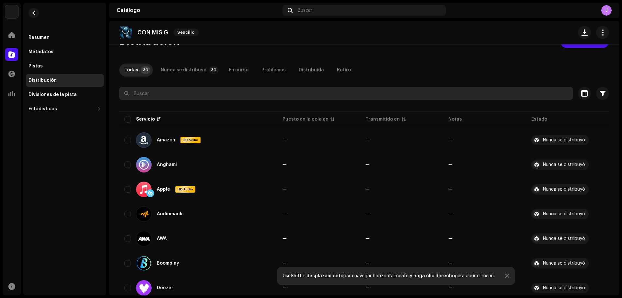
scroll to position [18, 0]
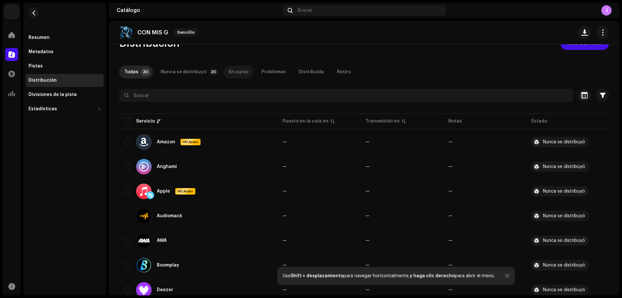
click at [229, 66] on div "En curso" at bounding box center [239, 71] width 20 height 13
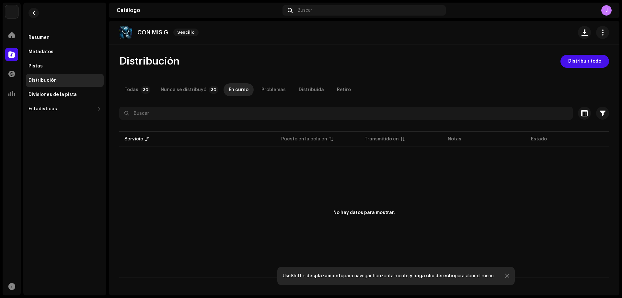
click at [44, 84] on div "Distribución" at bounding box center [65, 80] width 78 height 13
click at [12, 33] on span at bounding box center [11, 34] width 6 height 5
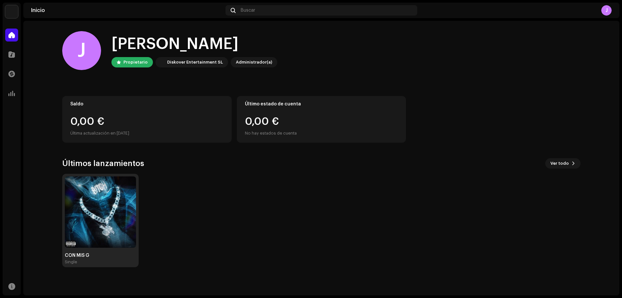
click at [105, 215] on img at bounding box center [100, 211] width 71 height 71
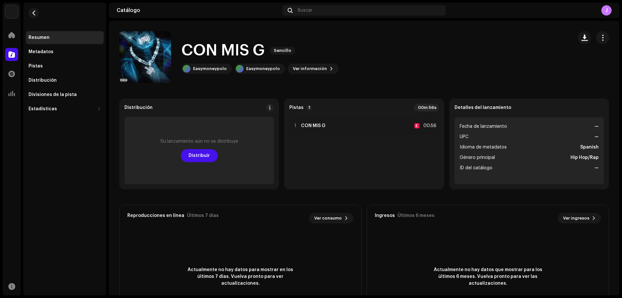
drag, startPoint x: 615, startPoint y: 103, endPoint x: 615, endPoint y: 112, distance: 9.7
click at [615, 112] on div "Distribución Su lanzamiento aún no se distribuye Distribuir Pistas 1 00m 56s 1 …" at bounding box center [364, 217] width 511 height 236
drag, startPoint x: 614, startPoint y: 115, endPoint x: 615, endPoint y: 111, distance: 3.3
click at [615, 111] on div "Distribución Su lanzamiento aún no se distribuye Distribuir Pistas 1 00m 56s 1 …" at bounding box center [364, 217] width 511 height 236
click at [584, 84] on catalog-releases-details-overview "CON MIS G Sencillo CON MIS G Sencillo Easymoneypolo Easymoneypolo Ver informaci…" at bounding box center [364, 183] width 511 height 324
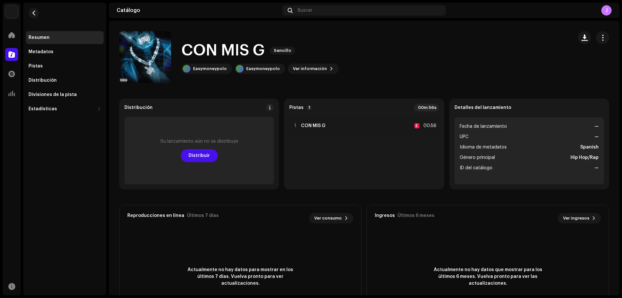
click at [571, 76] on div "CON MIS G Sencillo Easymoneypolo Easymoneypolo Ver información" at bounding box center [364, 57] width 490 height 52
click at [207, 155] on span "Distribuir" at bounding box center [199, 155] width 21 height 13
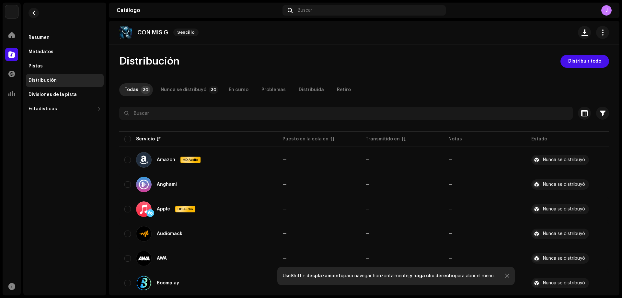
click at [602, 8] on div "J" at bounding box center [607, 10] width 10 height 10
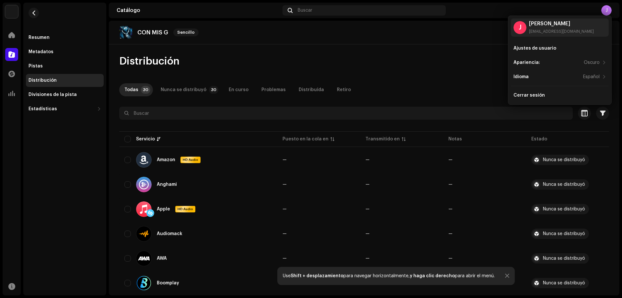
click at [479, 19] on navigation-topbar "Catálogo Buscar J" at bounding box center [364, 12] width 511 height 18
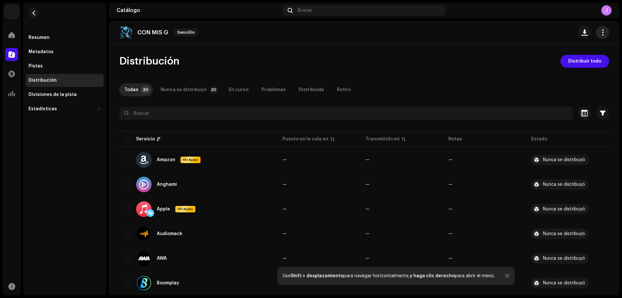
click at [600, 35] on span "button" at bounding box center [603, 32] width 6 height 5
click at [600, 30] on span "button" at bounding box center [603, 32] width 6 height 5
click at [9, 35] on span at bounding box center [11, 34] width 6 height 5
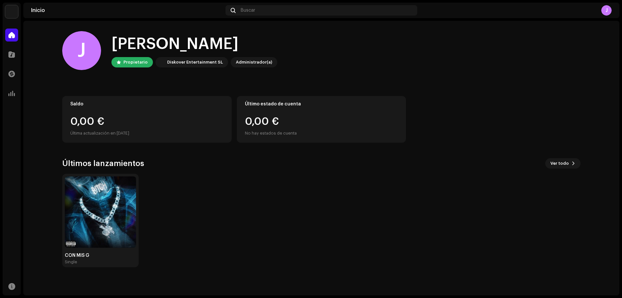
click at [609, 9] on div "J" at bounding box center [607, 10] width 10 height 10
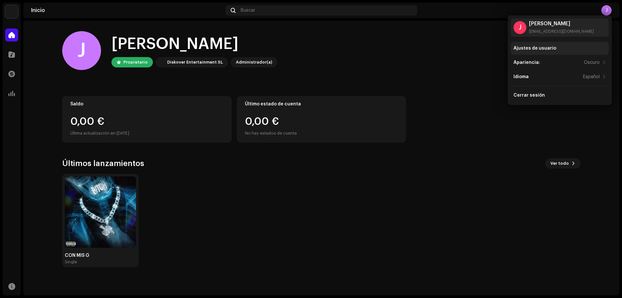
click at [536, 50] on div "Ajustes de usuario" at bounding box center [535, 48] width 43 height 5
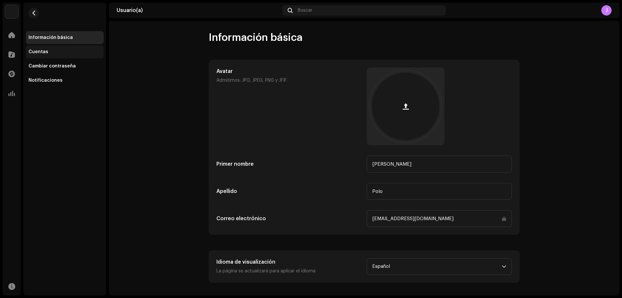
click at [40, 51] on div "Cuentas" at bounding box center [39, 51] width 20 height 5
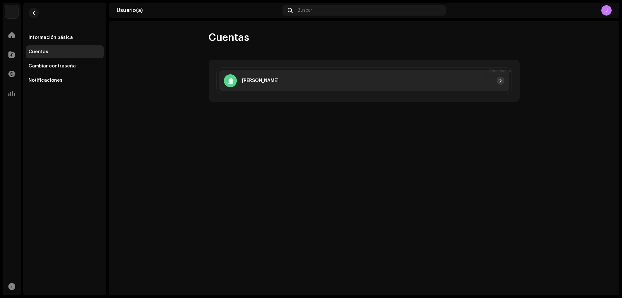
click at [501, 78] on button "button" at bounding box center [501, 81] width 8 height 8
click at [499, 78] on span "button" at bounding box center [501, 80] width 4 height 5
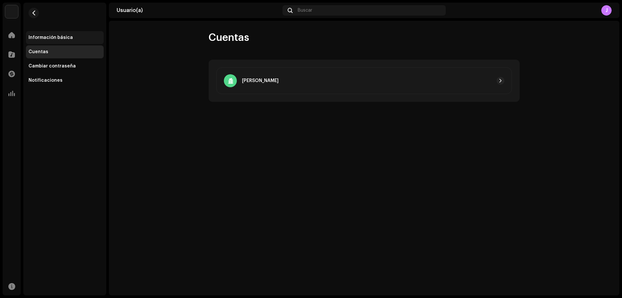
click at [48, 36] on div "Información básica" at bounding box center [51, 37] width 44 height 5
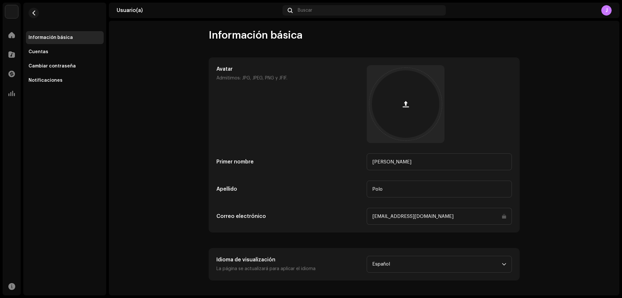
scroll to position [3, 0]
click at [8, 53] on div at bounding box center [11, 54] width 13 height 13
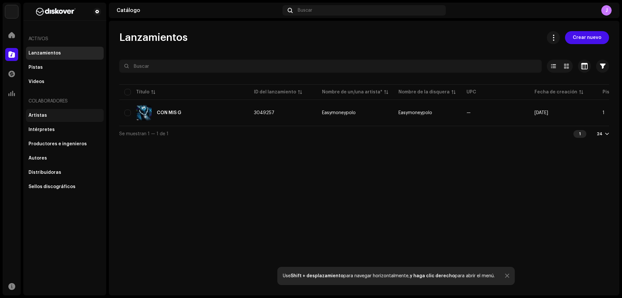
click at [48, 119] on div "Artistas" at bounding box center [65, 115] width 78 height 13
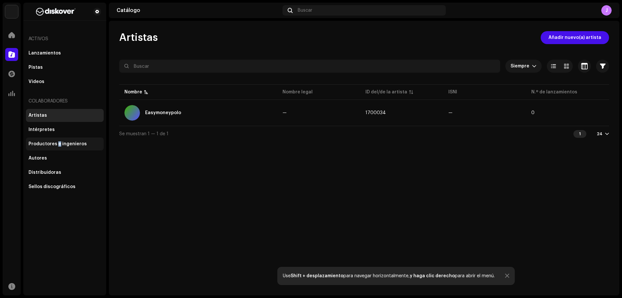
click at [58, 145] on div "Productores e ingenieros" at bounding box center [58, 143] width 58 height 5
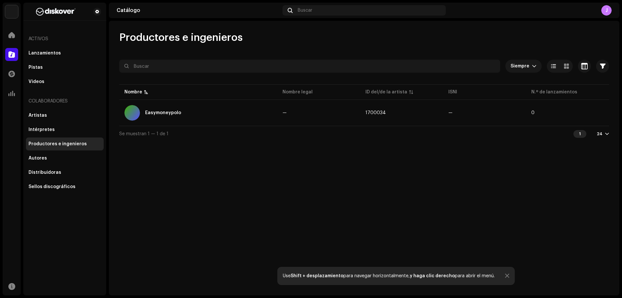
click at [309, 173] on div "Productores e ingenieros Siempre Seleccionado 0 Seleccionar todo Opciones Filtr…" at bounding box center [364, 158] width 511 height 275
click at [59, 111] on div "Artistas" at bounding box center [65, 115] width 78 height 13
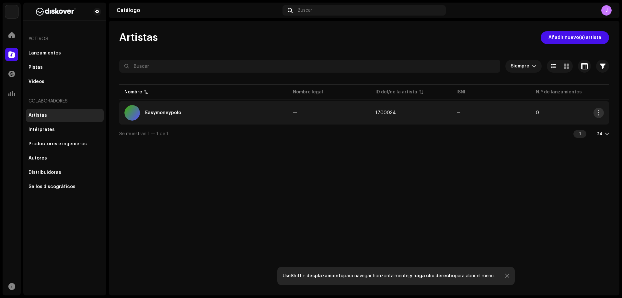
click at [600, 111] on span "button" at bounding box center [599, 112] width 5 height 5
click at [571, 128] on span "Abrir en una nueva pestaña" at bounding box center [569, 127] width 63 height 5
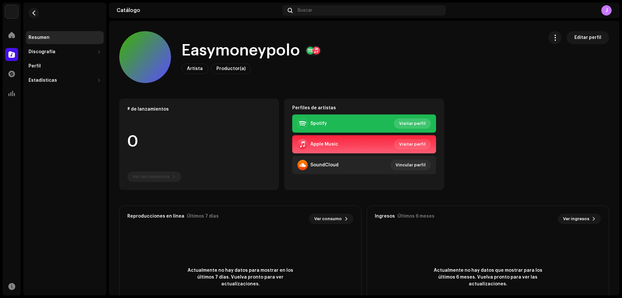
click at [414, 123] on span "Visitar perfil" at bounding box center [412, 123] width 27 height 13
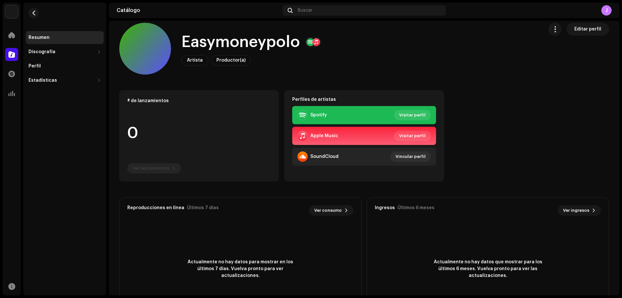
scroll to position [32, 0]
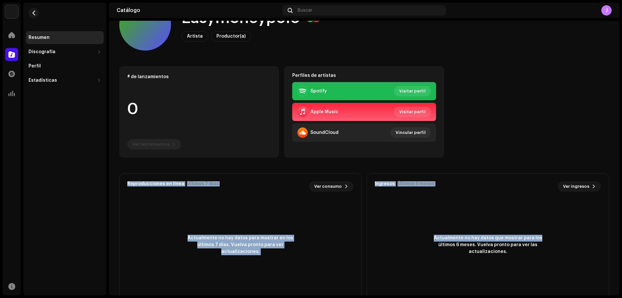
drag, startPoint x: 622, startPoint y: 154, endPoint x: 622, endPoint y: 191, distance: 36.6
click at [622, 212] on div "Juan Polo Inicio Catálogo Transacciones Estadísticas Recursos Resumen Discograf…" at bounding box center [311, 149] width 622 height 298
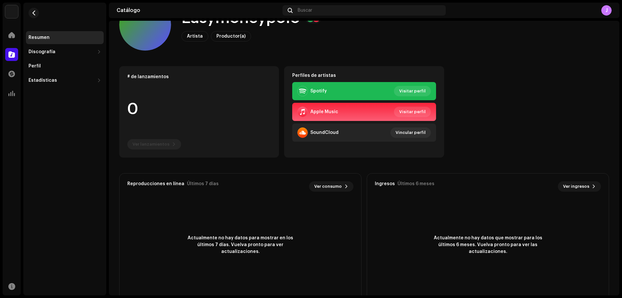
click at [596, 135] on div "# de lanzamientos 0 Ver lanzamientos Perfiles de artistas Spotify Visitar perfi…" at bounding box center [364, 111] width 490 height 91
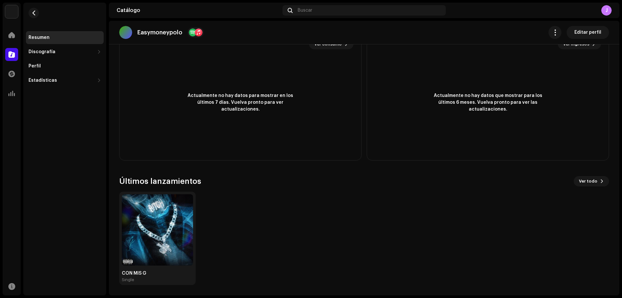
scroll to position [0, 0]
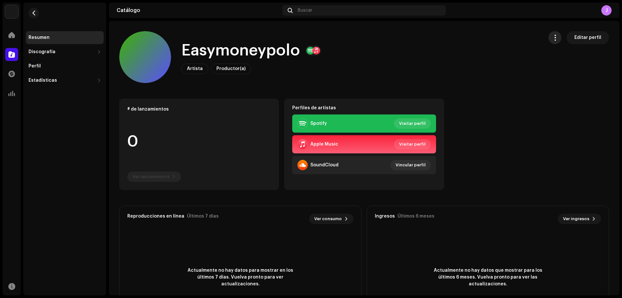
click at [553, 37] on span "button" at bounding box center [555, 37] width 6 height 5
click at [555, 53] on span "Administrar acceso" at bounding box center [574, 53] width 45 height 5
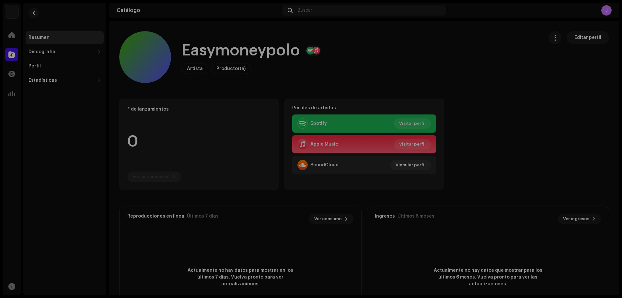
click at [515, 136] on div "Easymoneypolo Portal del/de la artista Invitar a un miembro Miembro Email Últim…" at bounding box center [311, 149] width 622 height 298
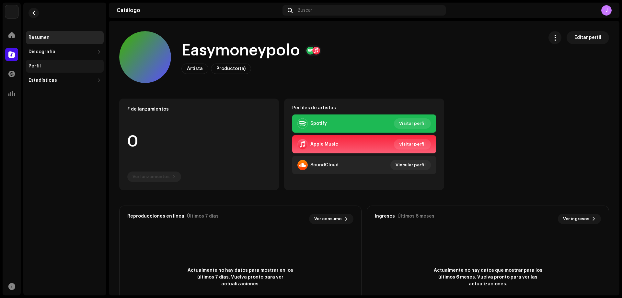
click at [74, 64] on div "Perfil" at bounding box center [65, 66] width 73 height 5
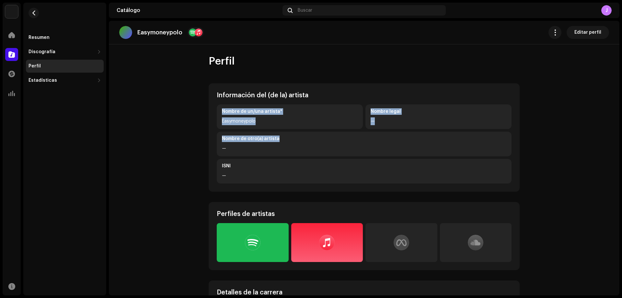
drag, startPoint x: 622, startPoint y: 79, endPoint x: 618, endPoint y: 134, distance: 54.9
click at [618, 134] on div "Juan Polo Inicio Catálogo Transacciones Estadísticas Recursos Resumen Discograf…" at bounding box center [311, 149] width 622 height 298
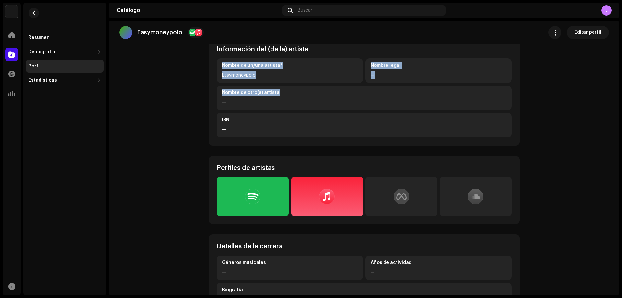
scroll to position [76, 0]
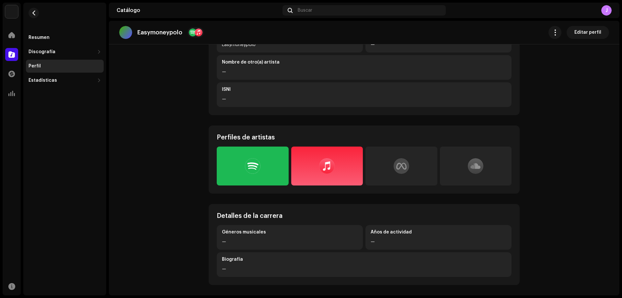
click at [602, 221] on catalog-artists-details-profile "Easymoneypolo Editar perfil Perfil Información del (de la) artista Nombre de un…" at bounding box center [364, 114] width 511 height 341
click at [252, 156] on div at bounding box center [253, 166] width 72 height 39
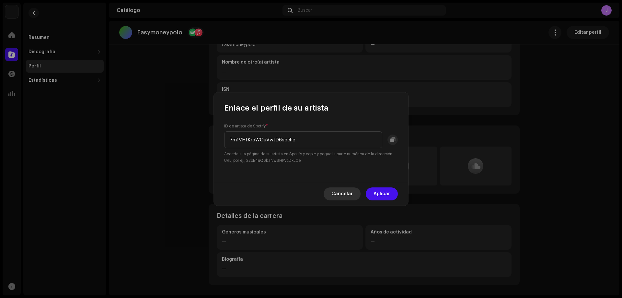
click at [341, 192] on span "Cancelar" at bounding box center [342, 193] width 21 height 13
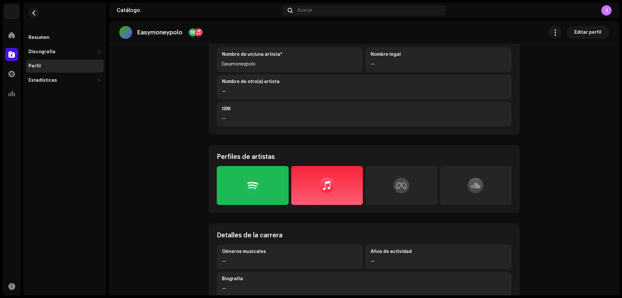
scroll to position [0, 0]
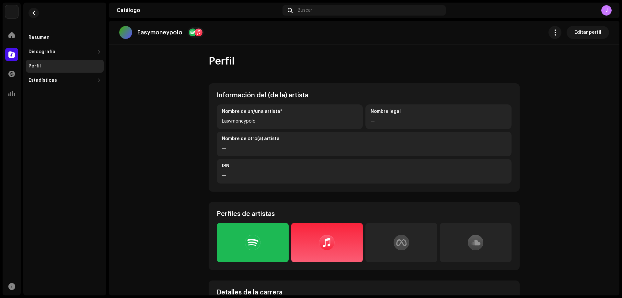
click at [588, 25] on div "Easymoneypolo Editar perfil" at bounding box center [364, 33] width 511 height 24
click at [586, 26] on span "Editar perfil" at bounding box center [588, 32] width 27 height 13
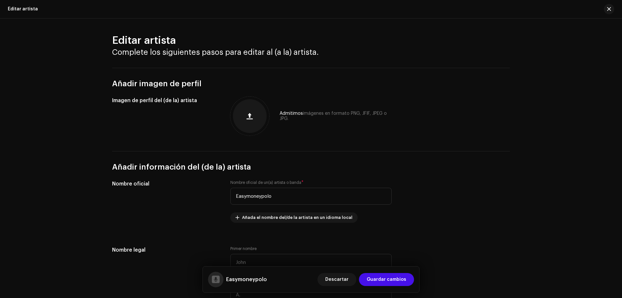
click at [586, 27] on div "Editar artista Complete los siguientes pasos para editar al (a la) artista. Aña…" at bounding box center [311, 157] width 622 height 279
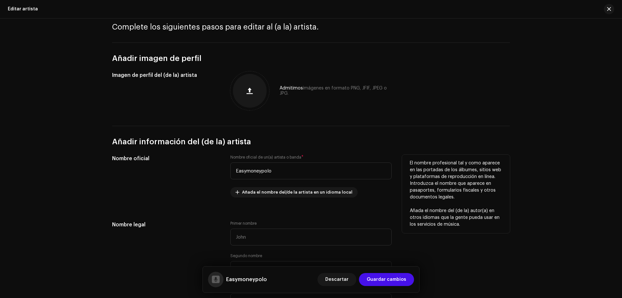
scroll to position [32, 0]
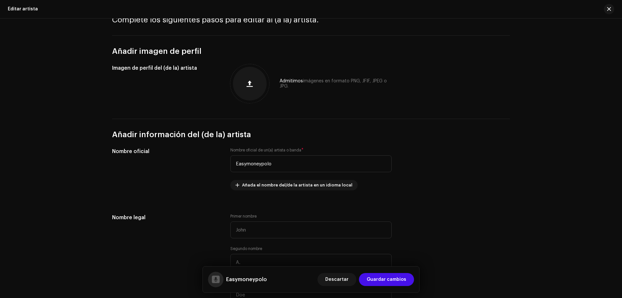
drag, startPoint x: 618, startPoint y: 88, endPoint x: 621, endPoint y: 114, distance: 26.7
click at [621, 114] on div "Editar artista Complete los siguientes pasos para editar al (a la) artista. Aña…" at bounding box center [311, 157] width 622 height 279
drag, startPoint x: 618, startPoint y: 82, endPoint x: 621, endPoint y: 89, distance: 8.0
click at [621, 89] on div "Editar artista Complete los siguientes pasos para editar al (a la) artista. Aña…" at bounding box center [311, 157] width 622 height 279
click at [577, 73] on div "Editar artista Complete los siguientes pasos para editar al (a la) artista. Aña…" at bounding box center [311, 157] width 622 height 279
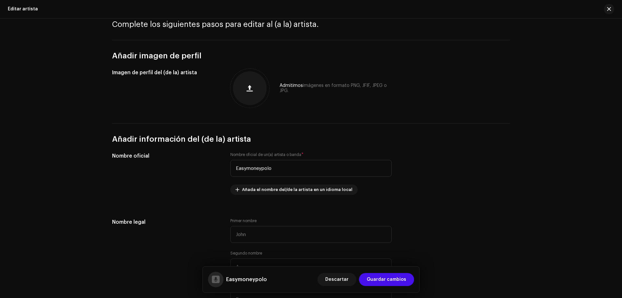
scroll to position [0, 0]
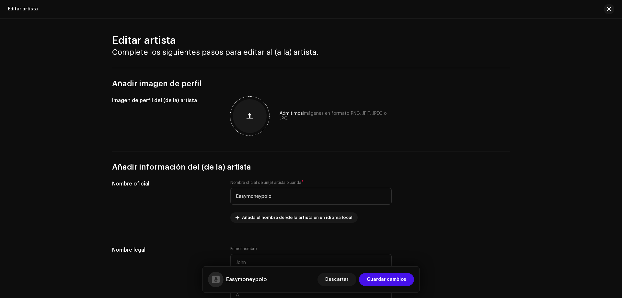
click at [265, 113] on div at bounding box center [249, 116] width 39 height 39
click at [253, 120] on button "button" at bounding box center [250, 116] width 16 height 16
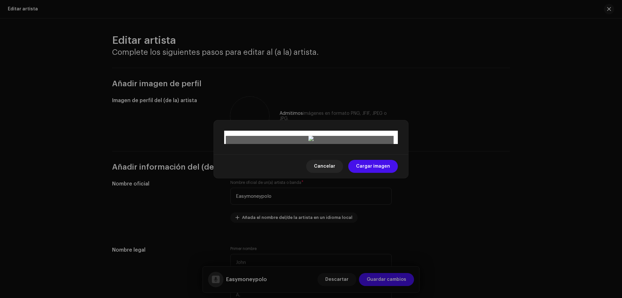
drag, startPoint x: 325, startPoint y: 158, endPoint x: 325, endPoint y: 153, distance: 4.9
click at [325, 173] on div at bounding box center [311, 257] width 168 height 168
click at [390, 173] on span "Cargar imagen" at bounding box center [373, 166] width 34 height 13
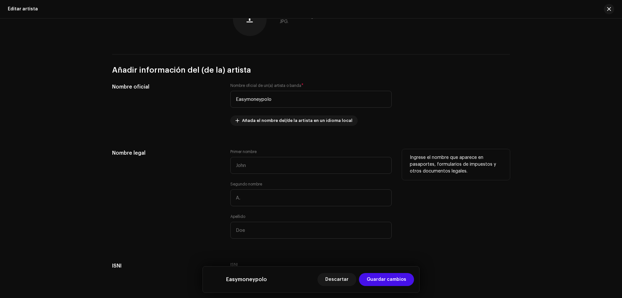
scroll to position [97, 0]
click at [272, 169] on input "text" at bounding box center [310, 165] width 161 height 17
type input "[PERSON_NAME]"
type input "David"
type input "Polo"
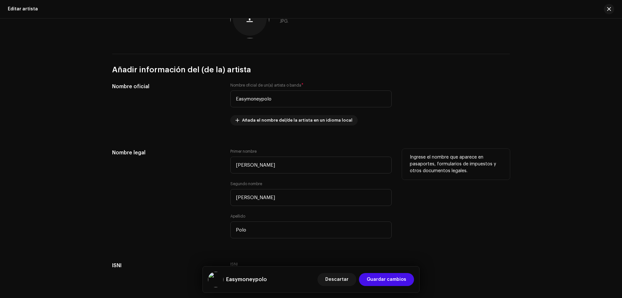
click at [477, 216] on div "Ingrese el nombre que aparece en pasaportes, formularios de impuestos y otros d…" at bounding box center [456, 197] width 108 height 97
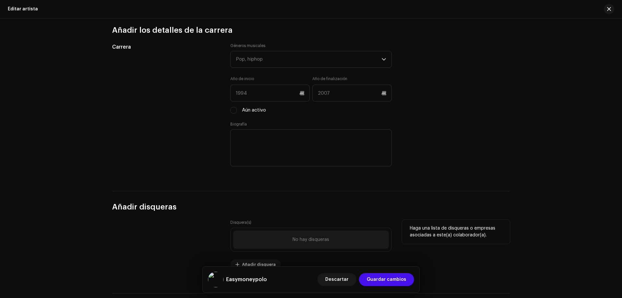
scroll to position [583, 0]
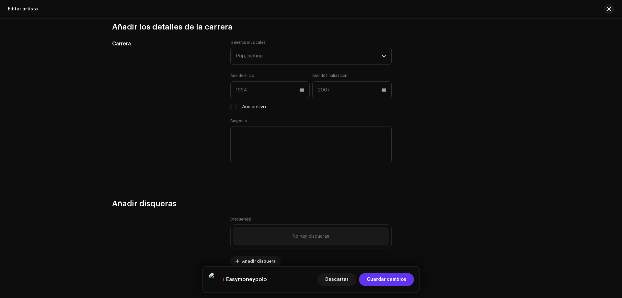
click at [395, 277] on span "Guardar cambios" at bounding box center [387, 279] width 40 height 13
